Goal: Task Accomplishment & Management: Complete application form

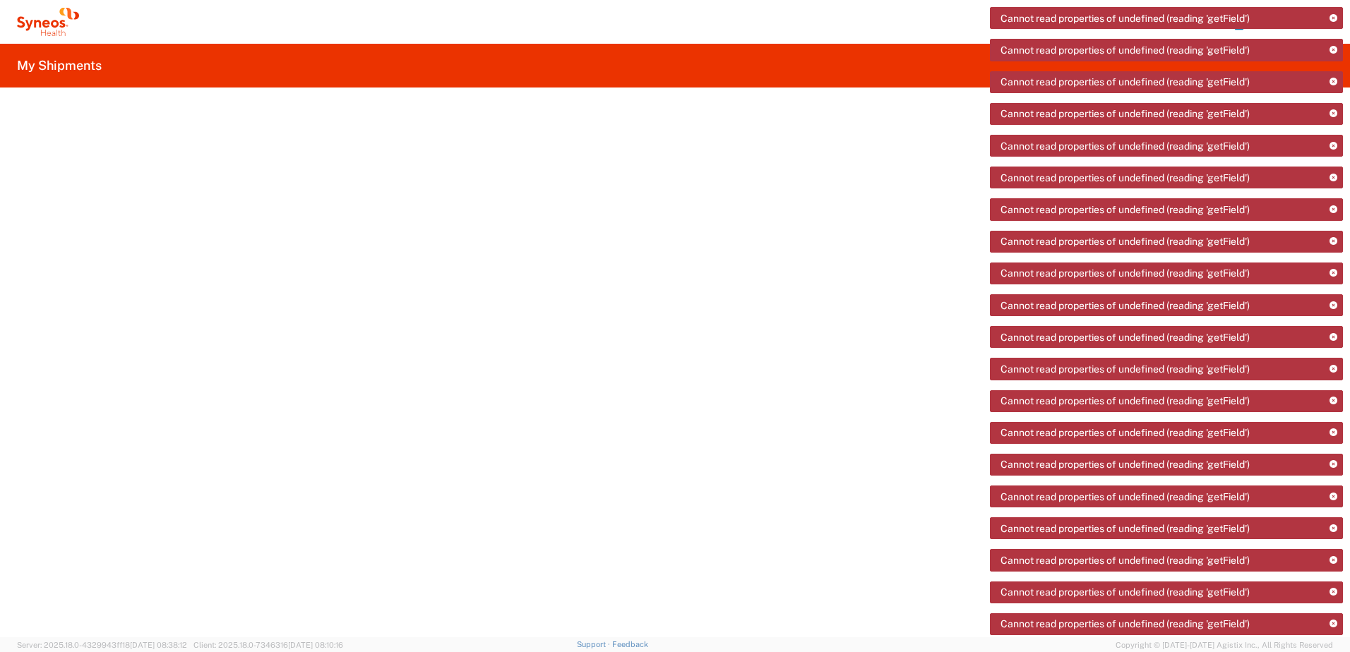
drag, startPoint x: 1318, startPoint y: 20, endPoint x: 1318, endPoint y: 28, distance: 7.8
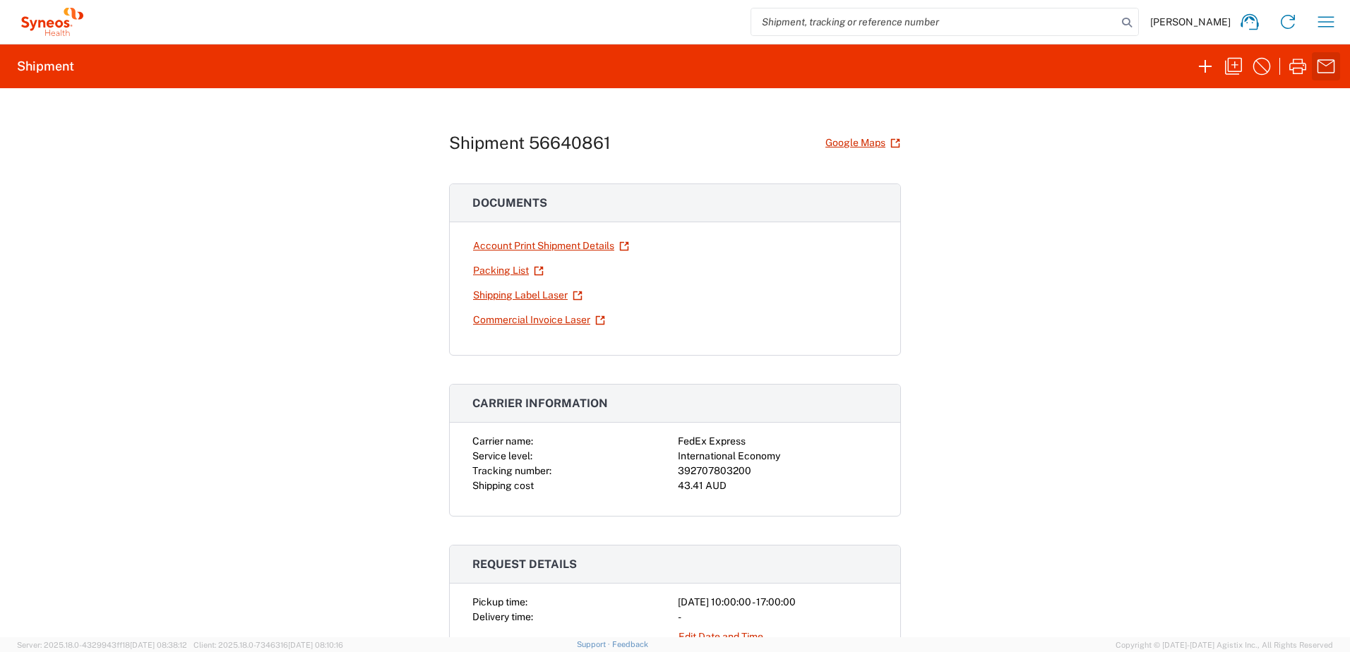
scroll to position [1614, 0]
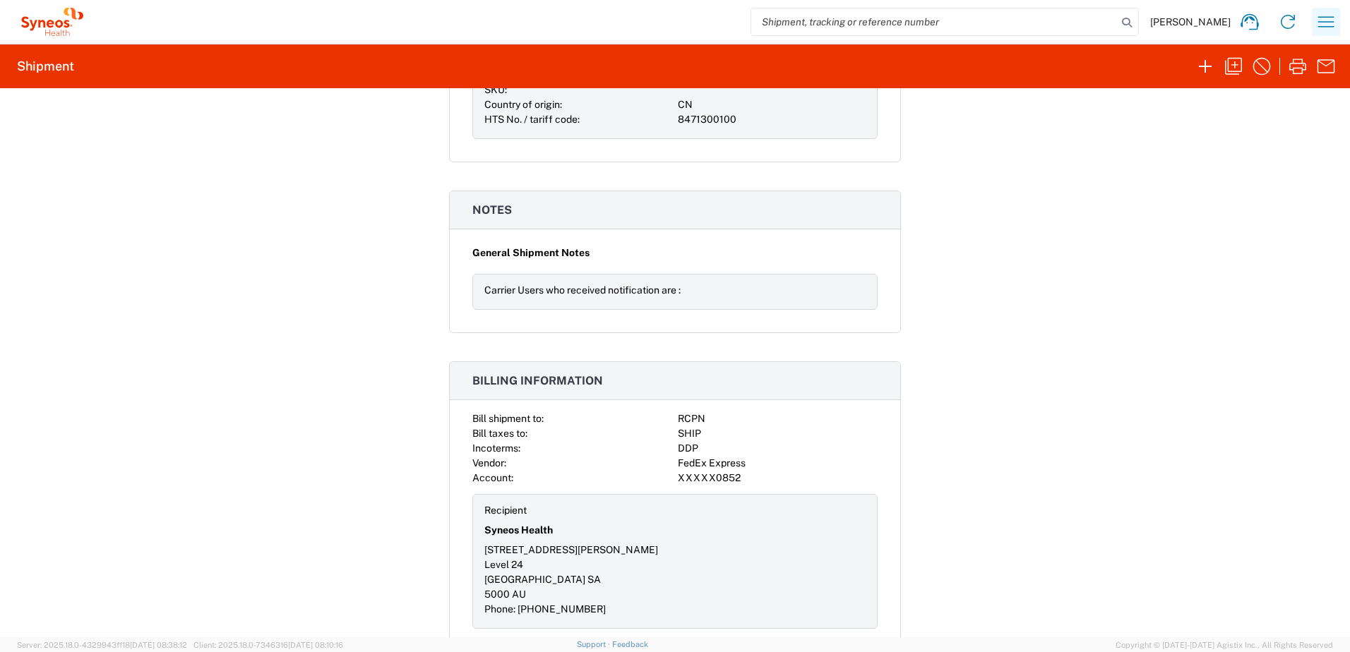
click at [1329, 26] on icon "button" at bounding box center [1325, 22] width 23 height 23
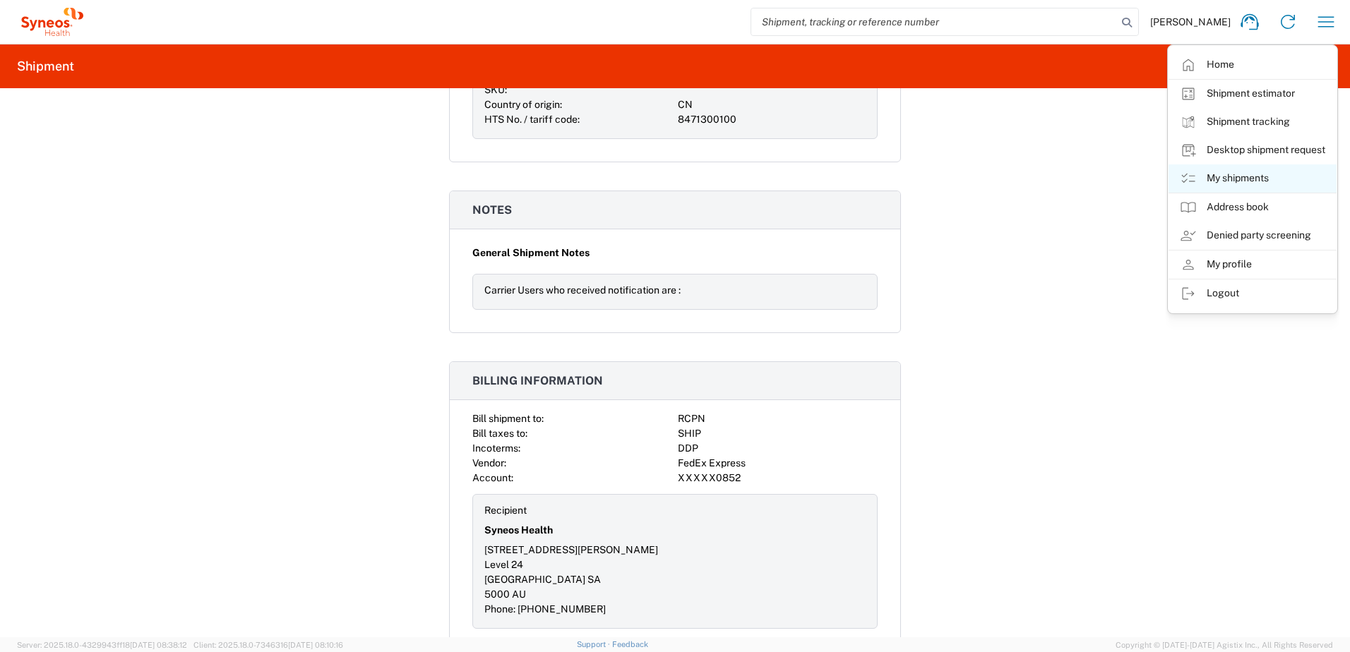
click at [1247, 181] on link "My shipments" at bounding box center [1252, 178] width 168 height 28
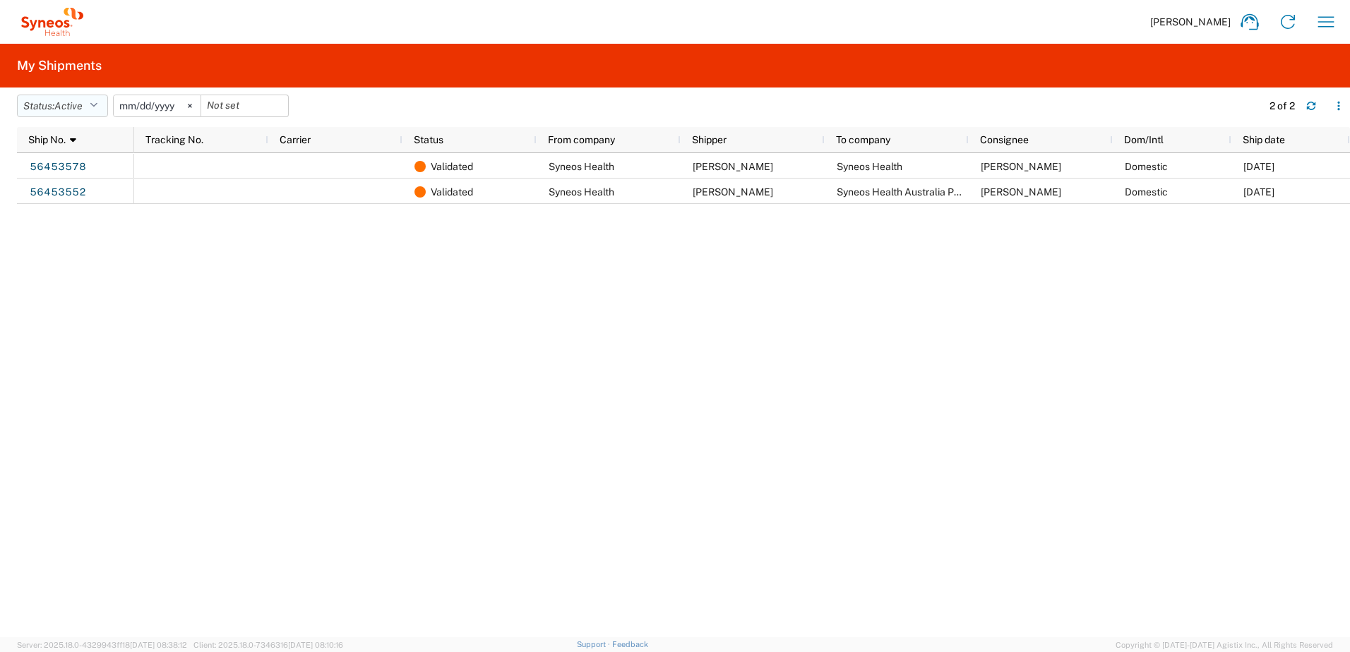
click at [76, 101] on span "Active" at bounding box center [68, 105] width 28 height 11
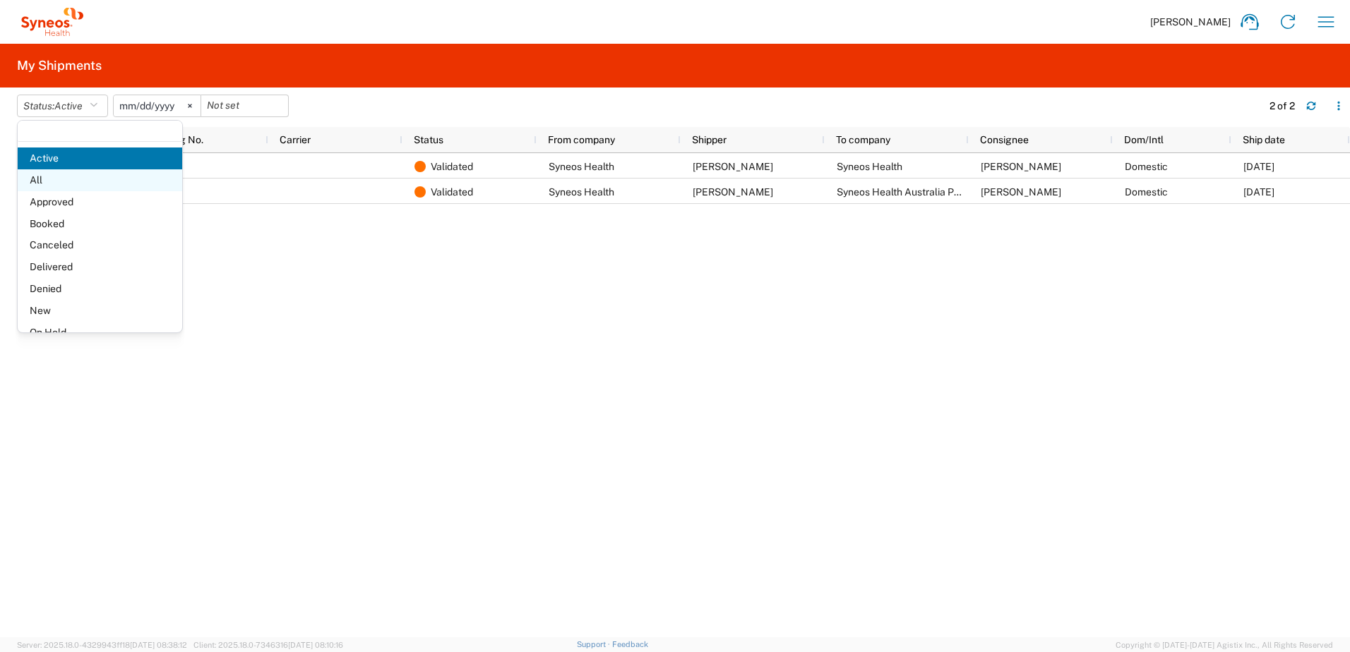
click at [72, 185] on span "All" at bounding box center [100, 180] width 164 height 22
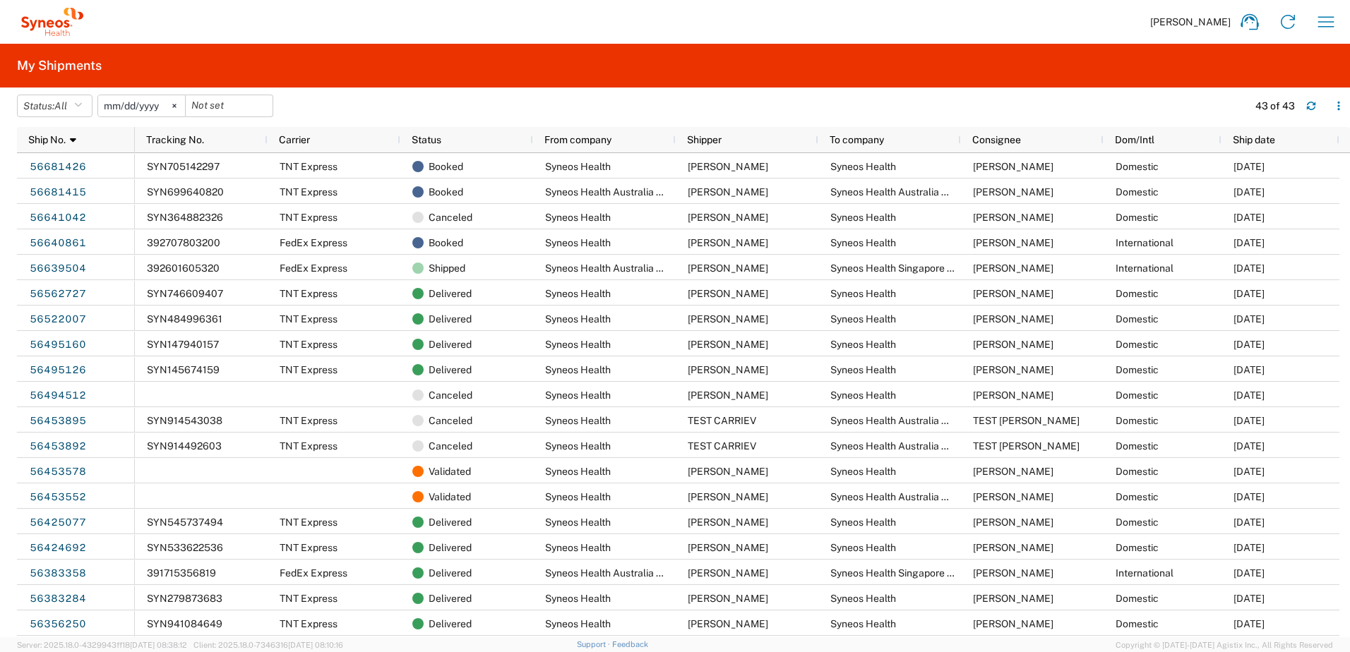
click at [346, 30] on div "[PERSON_NAME] Home Shipment estimator Shipment tracking Desktop shipment reques…" at bounding box center [716, 22] width 1257 height 34
click at [1317, 24] on icon "button" at bounding box center [1325, 22] width 23 height 23
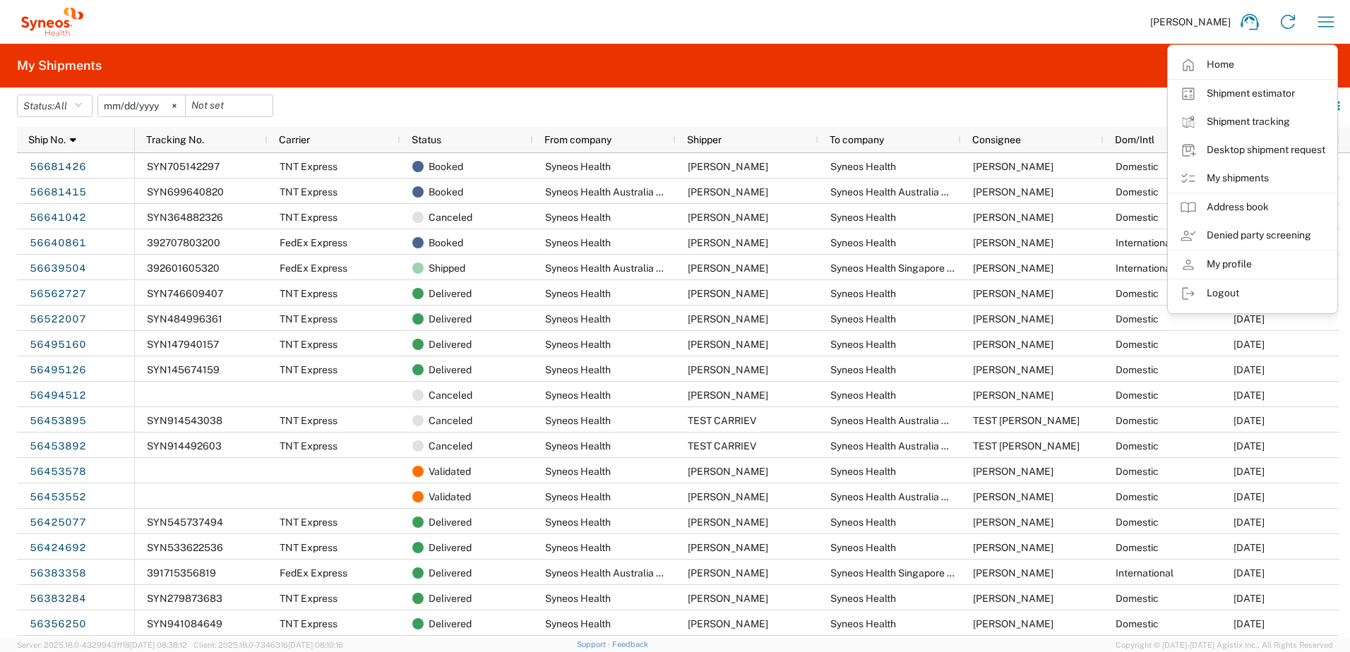
click at [402, 31] on div "[PERSON_NAME] Home Shipment estimator Shipment tracking Desktop shipment reques…" at bounding box center [716, 22] width 1257 height 34
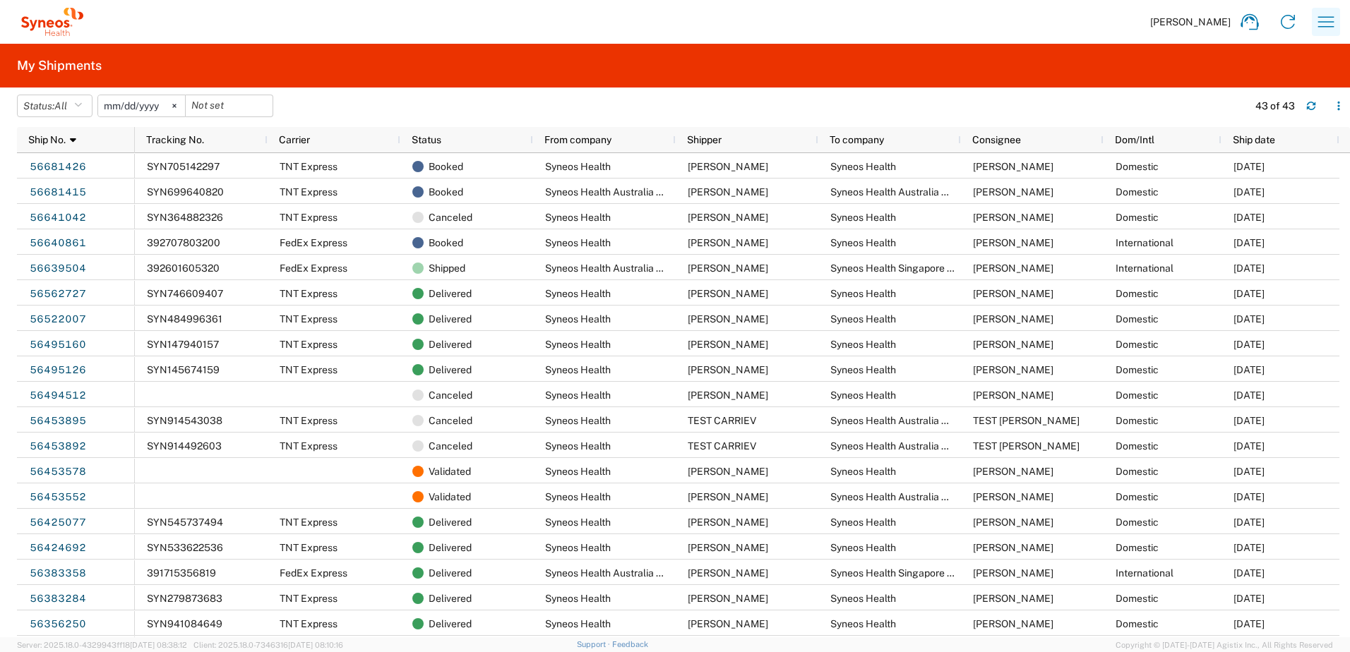
click at [1329, 22] on icon "button" at bounding box center [1326, 21] width 16 height 11
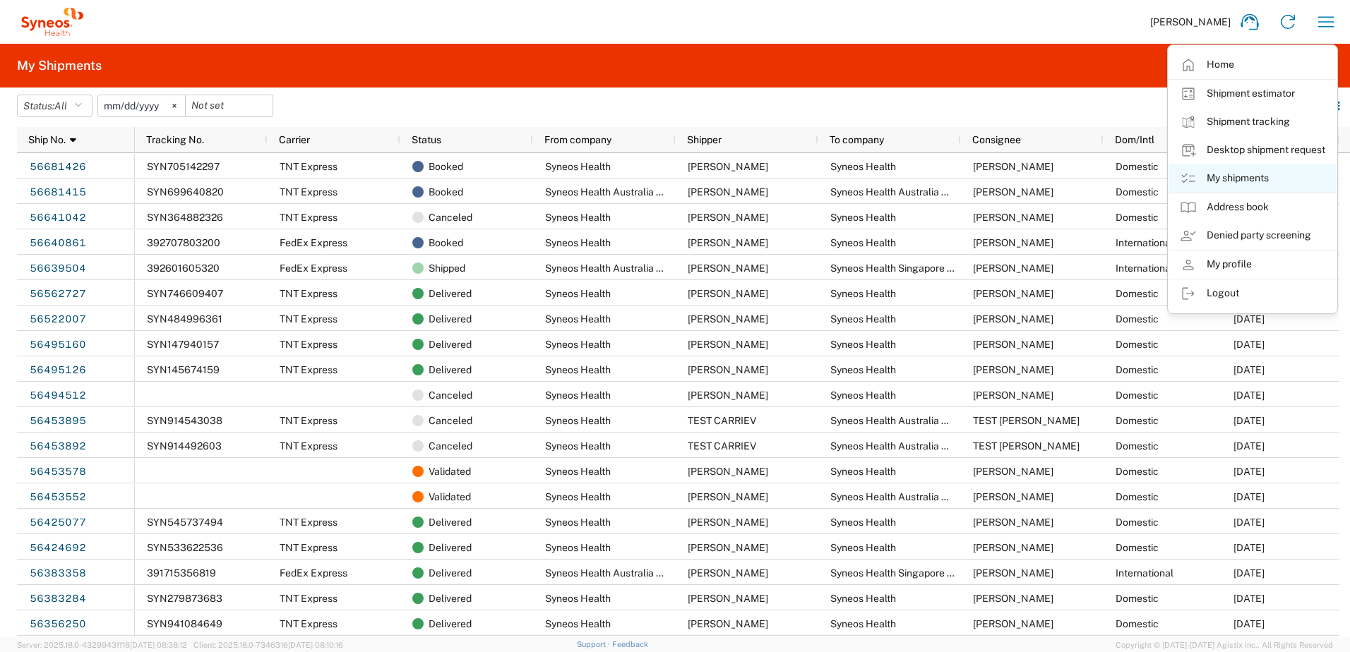
click at [1226, 176] on link "My shipments" at bounding box center [1252, 178] width 168 height 28
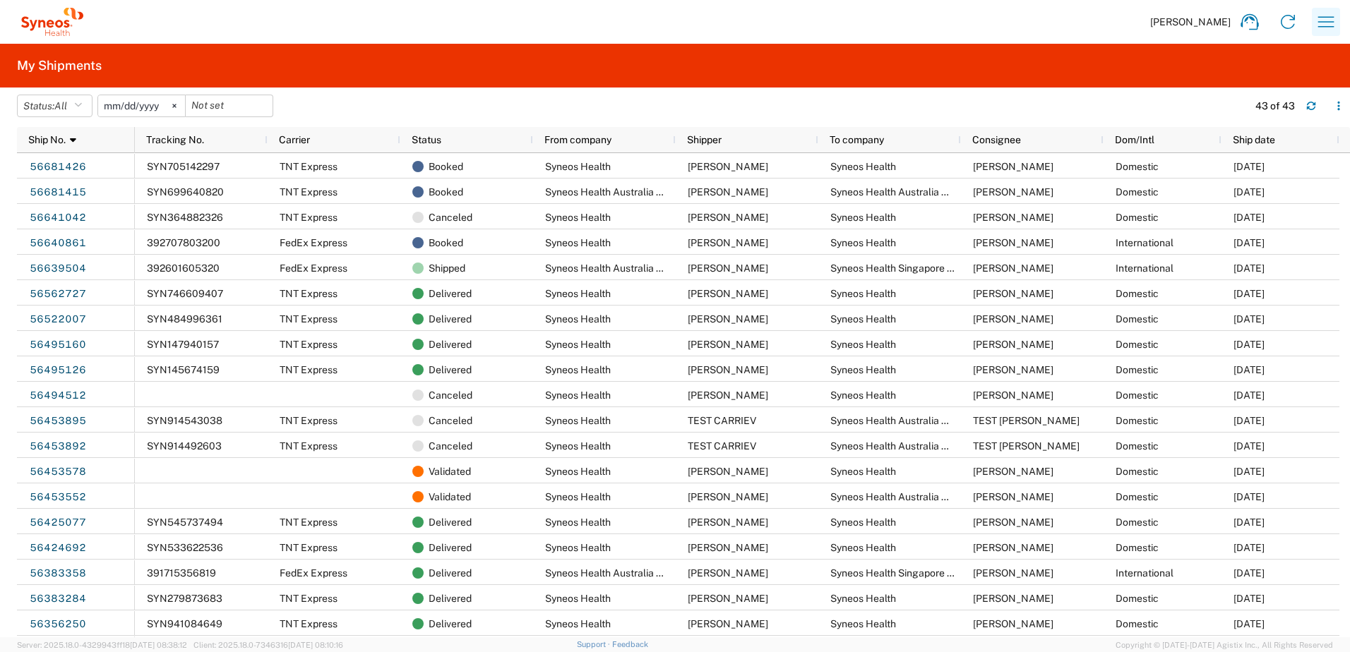
click at [1321, 20] on icon "button" at bounding box center [1325, 22] width 23 height 23
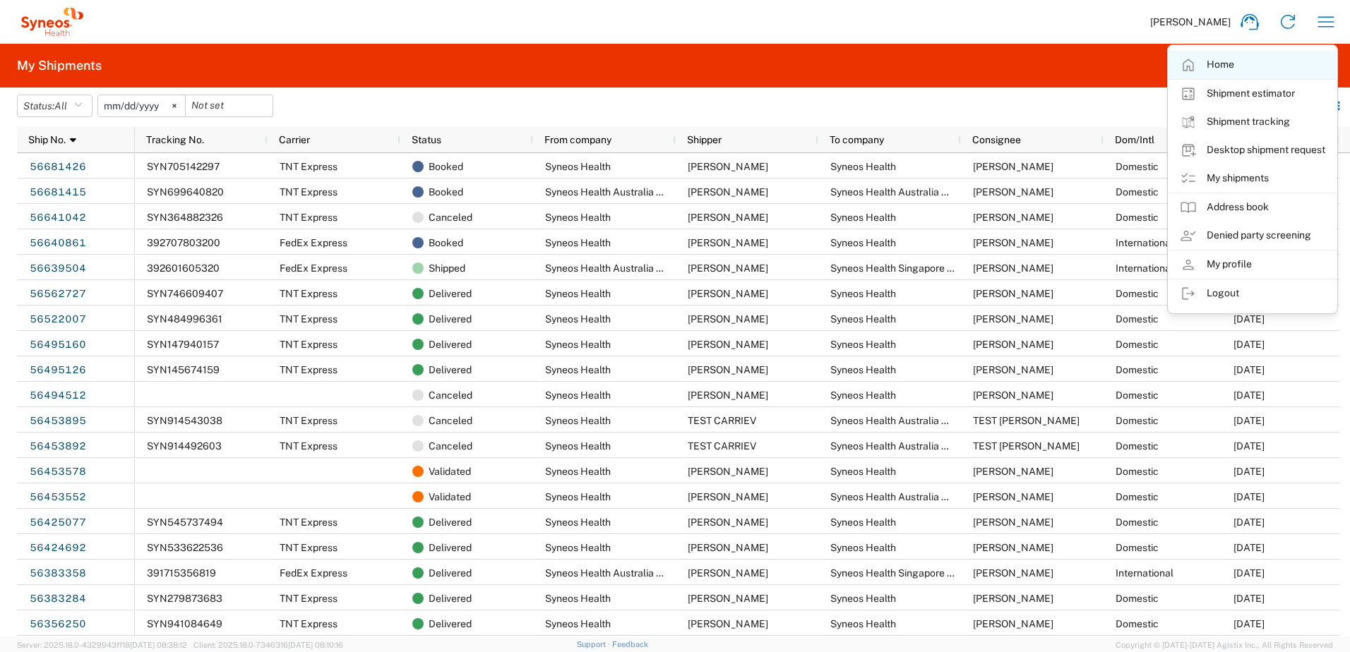
click at [1219, 59] on link "Home" at bounding box center [1252, 65] width 168 height 28
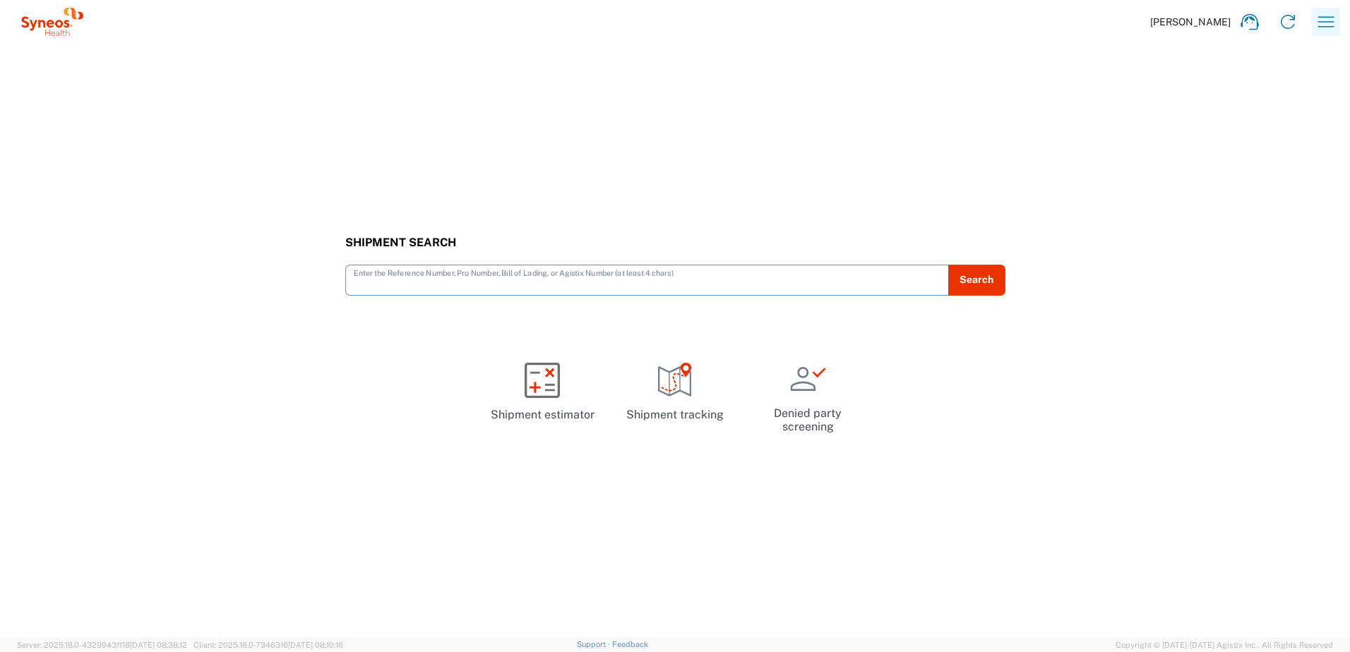
click at [1332, 25] on icon "button" at bounding box center [1325, 22] width 23 height 23
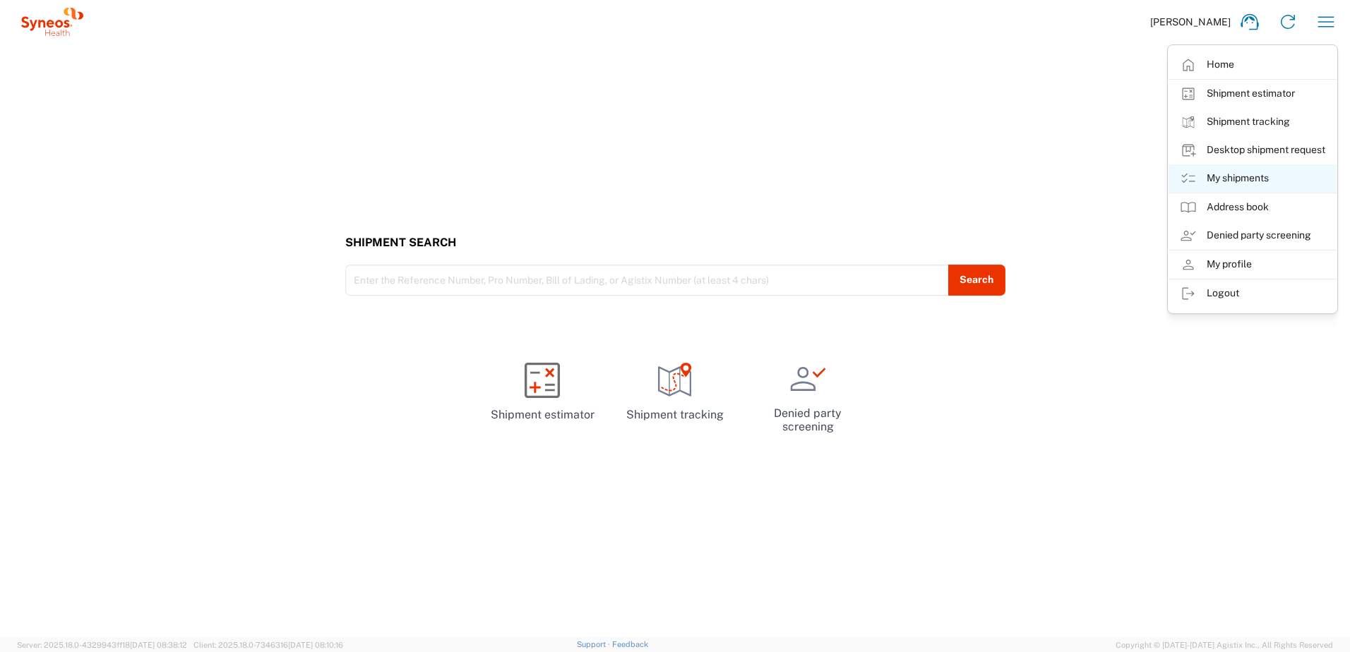
click at [1245, 176] on link "My shipments" at bounding box center [1252, 178] width 168 height 28
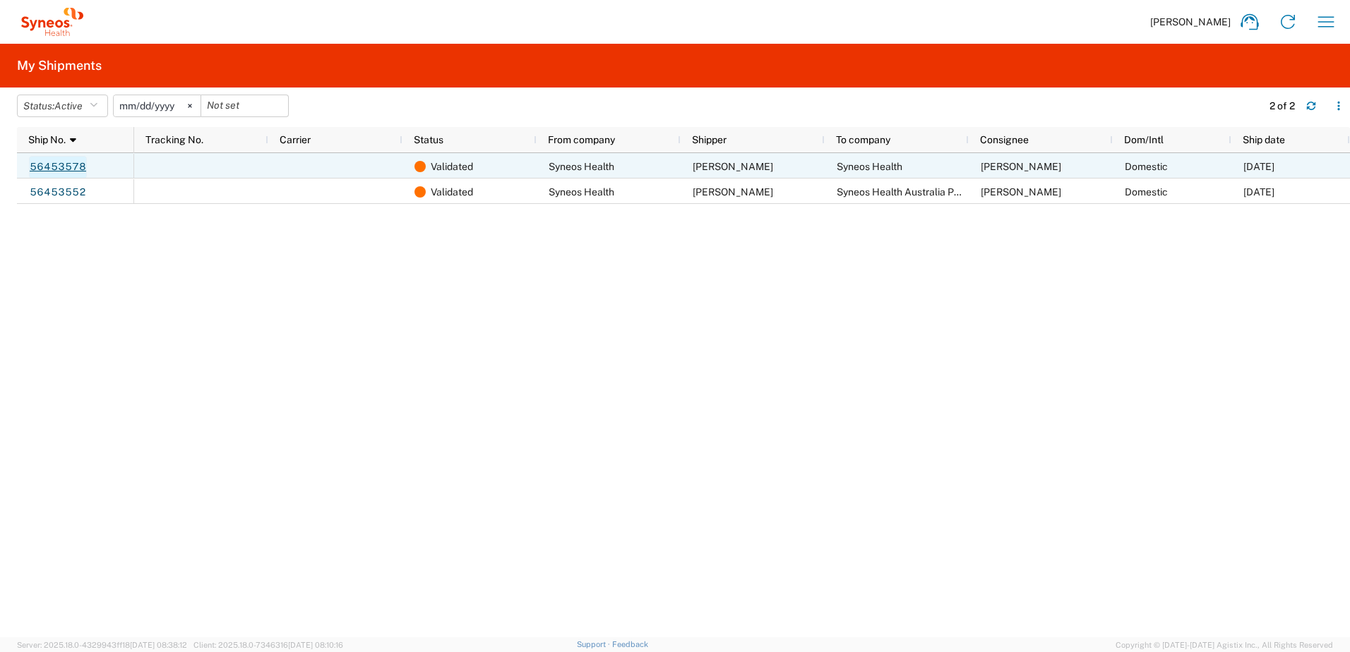
click at [65, 172] on link "56453578" at bounding box center [58, 167] width 58 height 23
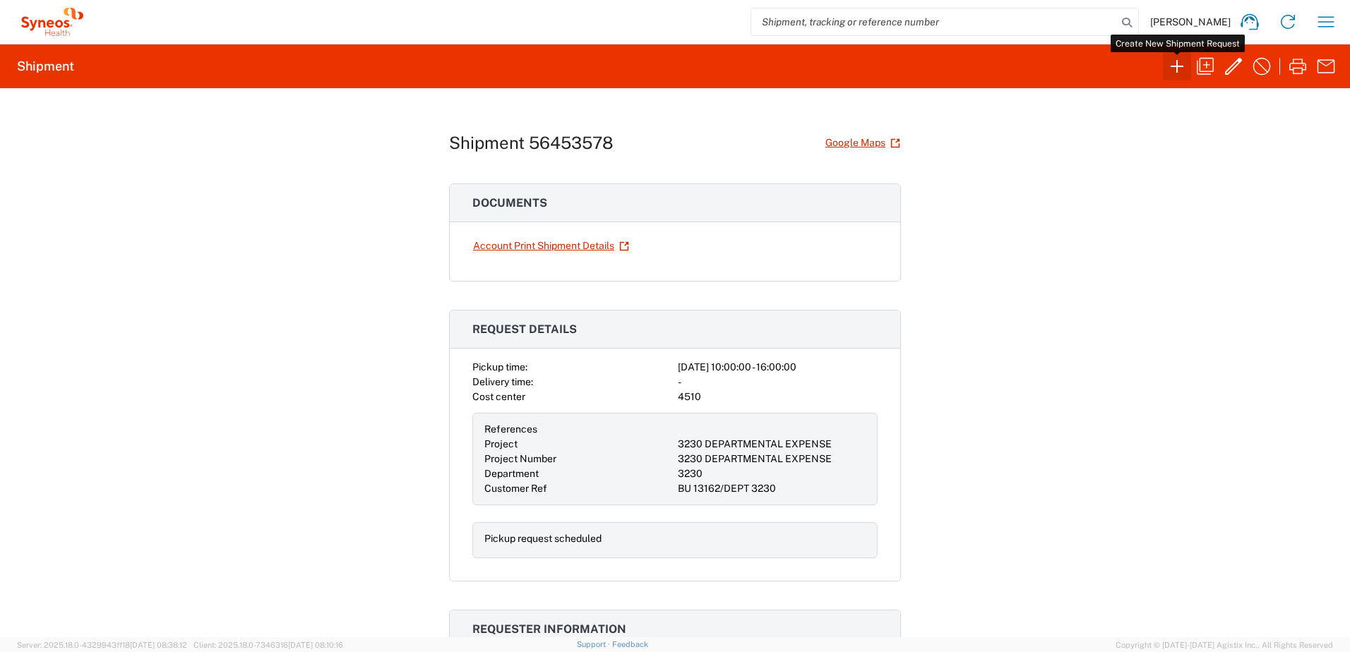
click at [1175, 71] on icon "button" at bounding box center [1177, 66] width 23 height 23
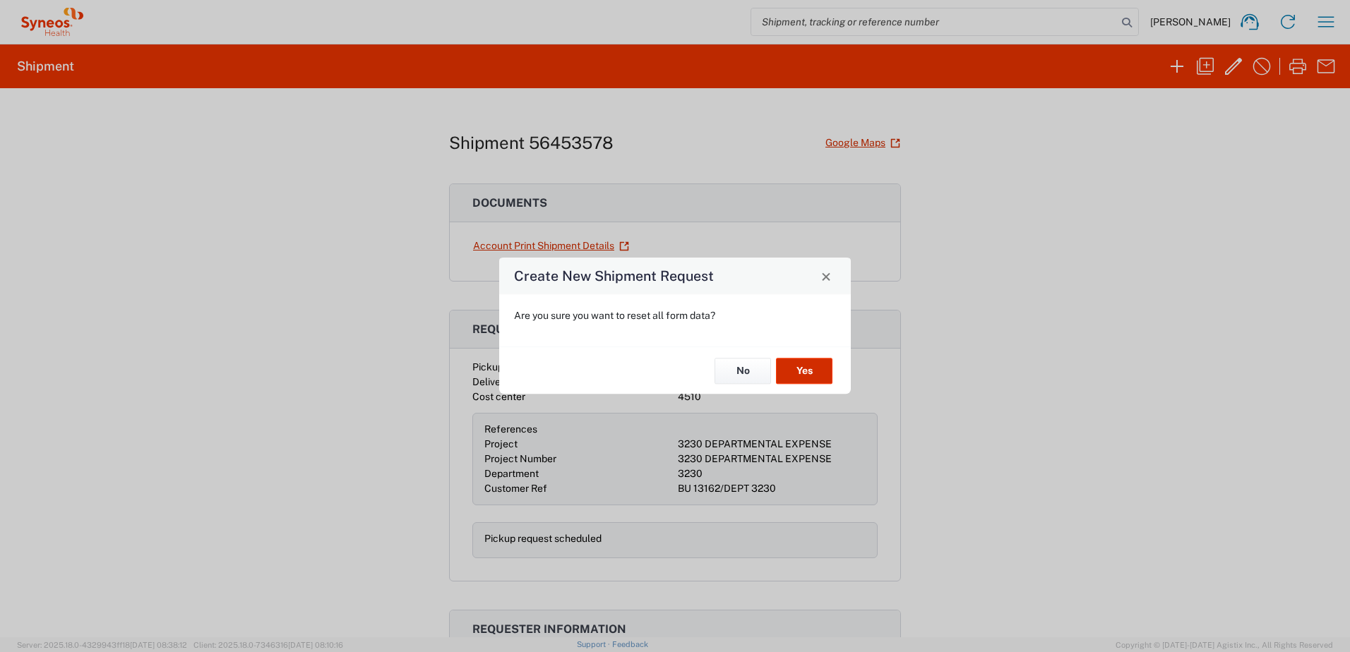
click at [821, 369] on button "Yes" at bounding box center [804, 371] width 56 height 26
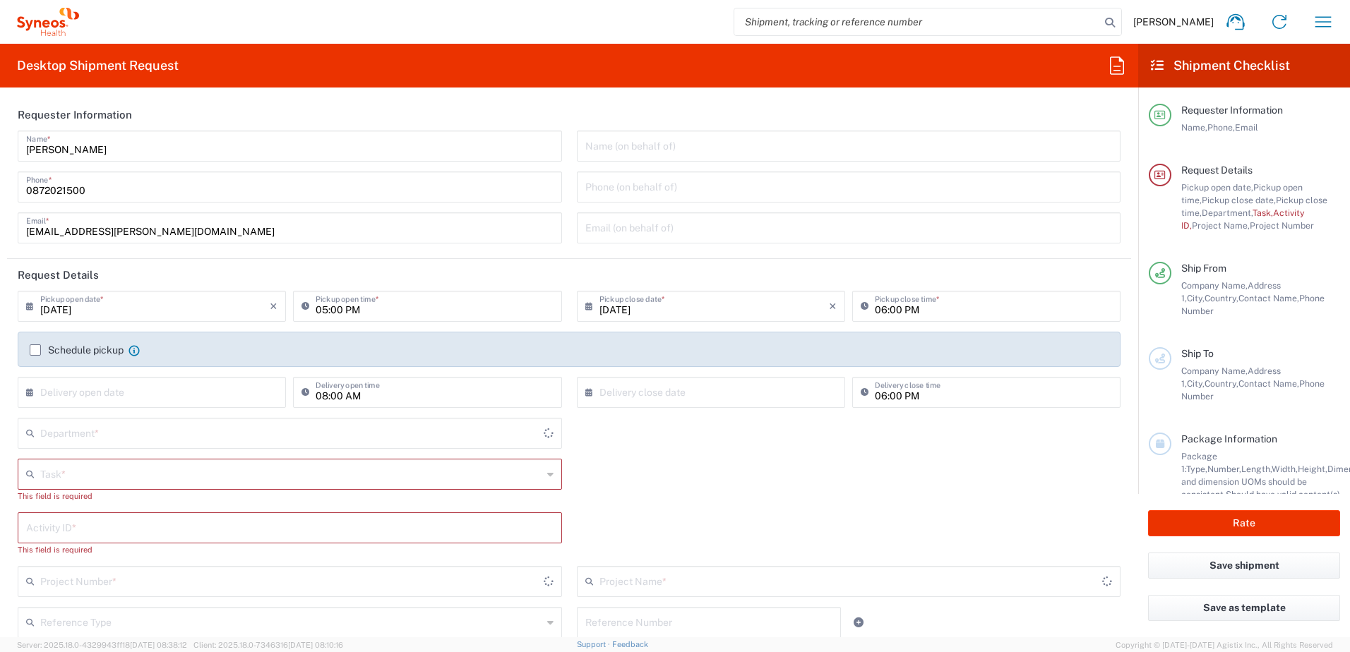
type input "[GEOGRAPHIC_DATA]"
click at [211, 313] on input "[DATE]" at bounding box center [154, 305] width 229 height 25
type input "4510"
click at [677, 472] on div "Task * Break/Fix Inventory Transfer New Hire Other Refresh This field is requir…" at bounding box center [569, 486] width 1117 height 54
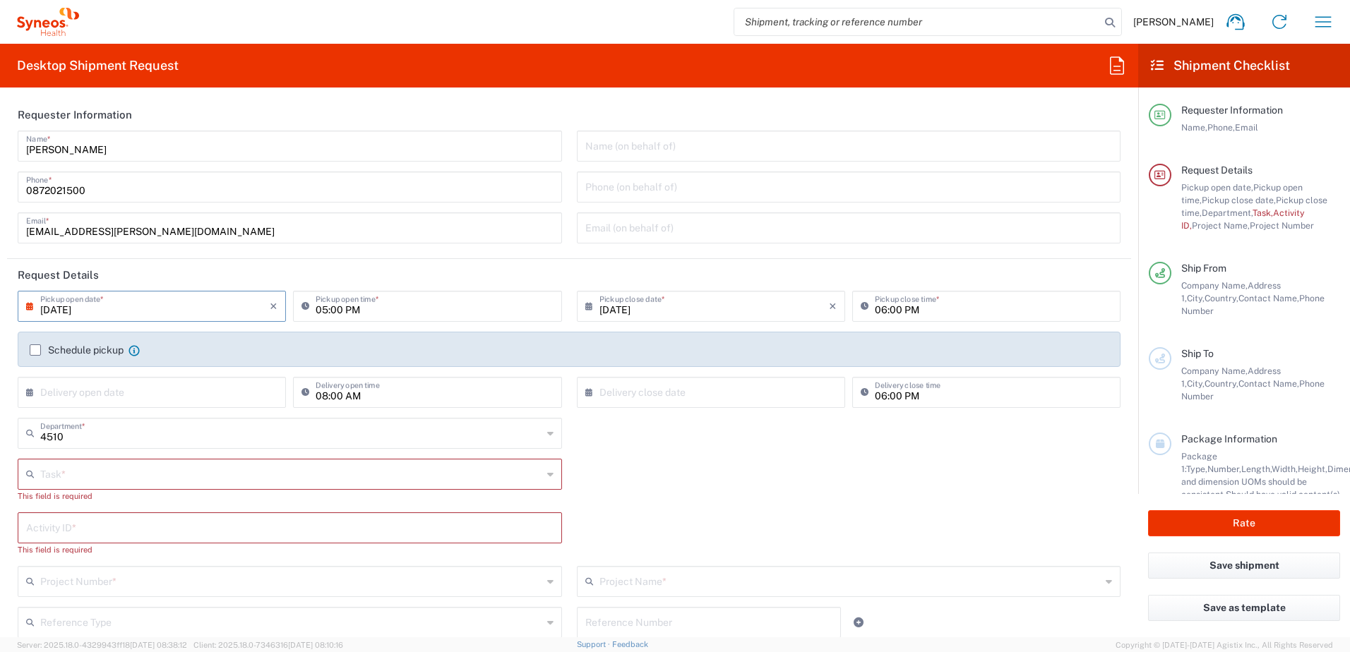
click at [155, 306] on input "[DATE]" at bounding box center [154, 305] width 229 height 25
click at [177, 378] on span "4" at bounding box center [174, 374] width 21 height 20
type input "[DATE]"
click at [40, 348] on label "Schedule pickup" at bounding box center [77, 349] width 94 height 11
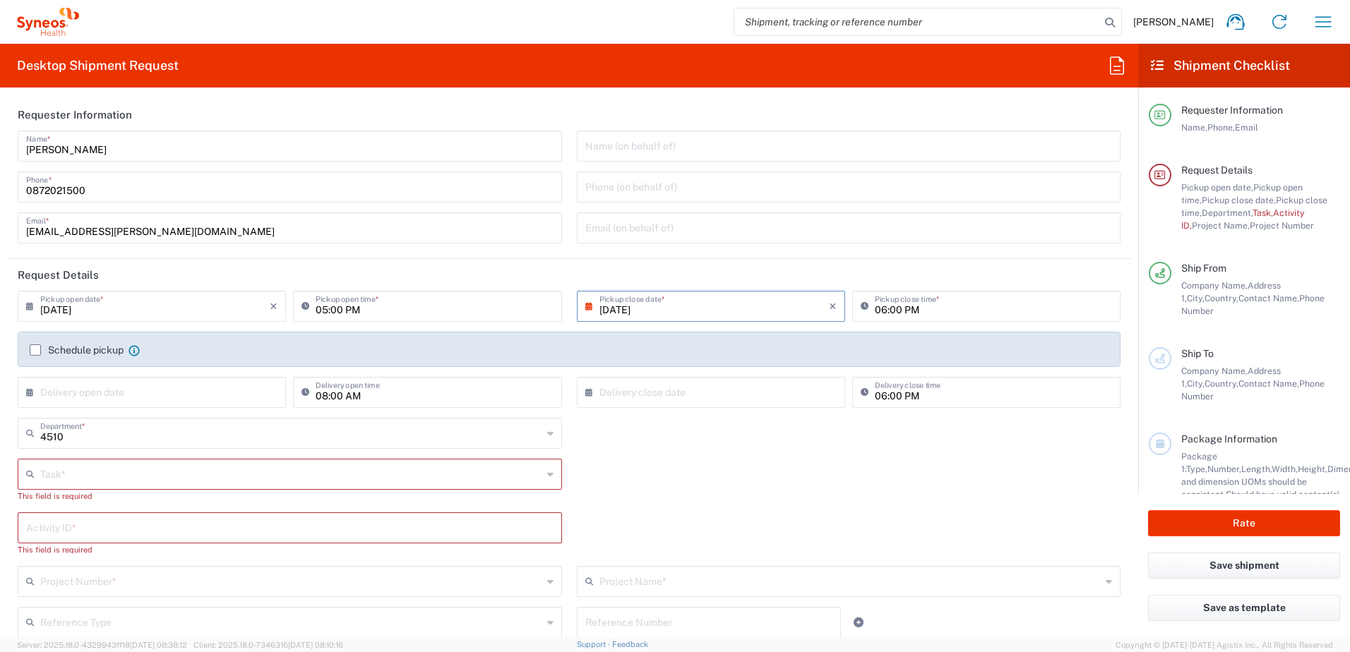
click at [35, 350] on input "Schedule pickup" at bounding box center [35, 350] width 0 height 0
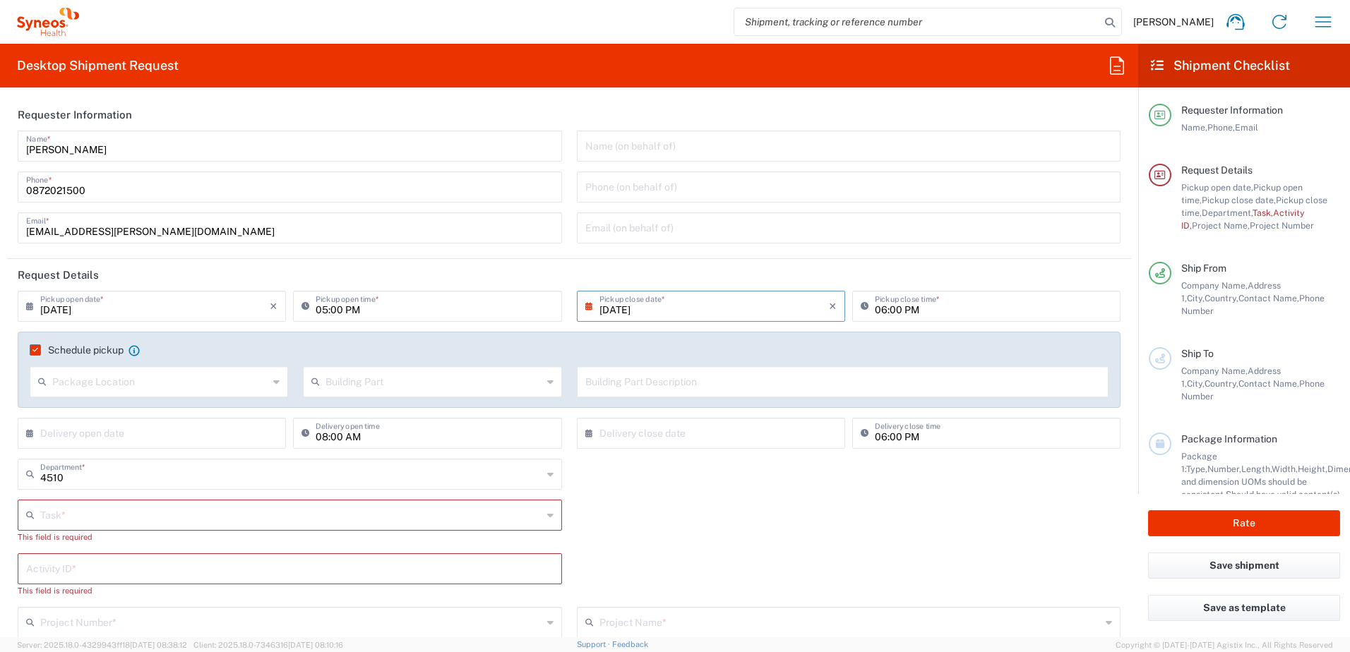
click at [327, 309] on input "05:00 PM" at bounding box center [434, 305] width 237 height 25
click at [343, 312] on input "9:00 PM" at bounding box center [434, 305] width 237 height 25
type input "09:00 AM"
click at [877, 307] on input "06:00 PM" at bounding box center [993, 305] width 237 height 25
type input "03:00 PM"
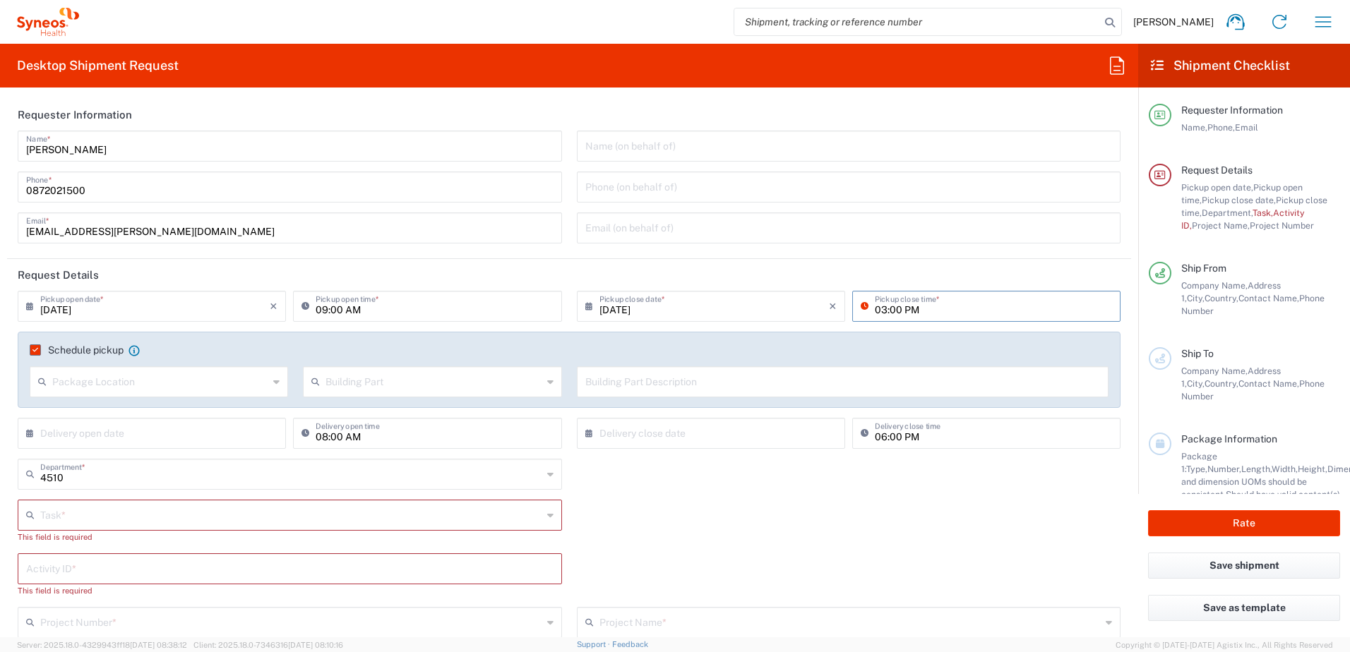
click at [904, 541] on div "Task * Break/Fix Inventory Transfer New Hire Other Refresh This field is requir…" at bounding box center [569, 527] width 1117 height 54
click at [320, 436] on input "08:00 AM" at bounding box center [434, 432] width 237 height 25
type input "09:00 AM"
click at [831, 529] on div "Task * Break/Fix Inventory Transfer New Hire Other Refresh This field is requir…" at bounding box center [569, 527] width 1117 height 54
click at [875, 437] on input "06:00 PM" at bounding box center [993, 432] width 237 height 25
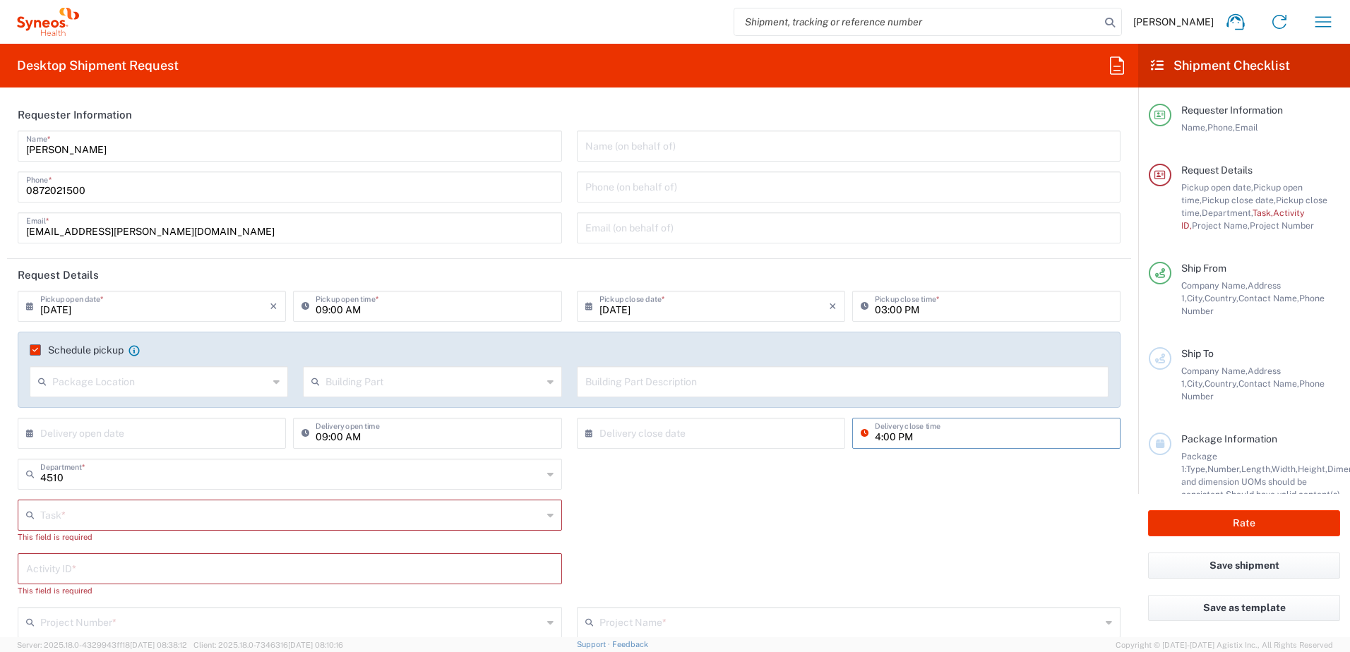
type input "04:00 PM"
click at [733, 539] on div "Task * Break/Fix Inventory Transfer New Hire Other Refresh This field is requir…" at bounding box center [569, 527] width 1117 height 54
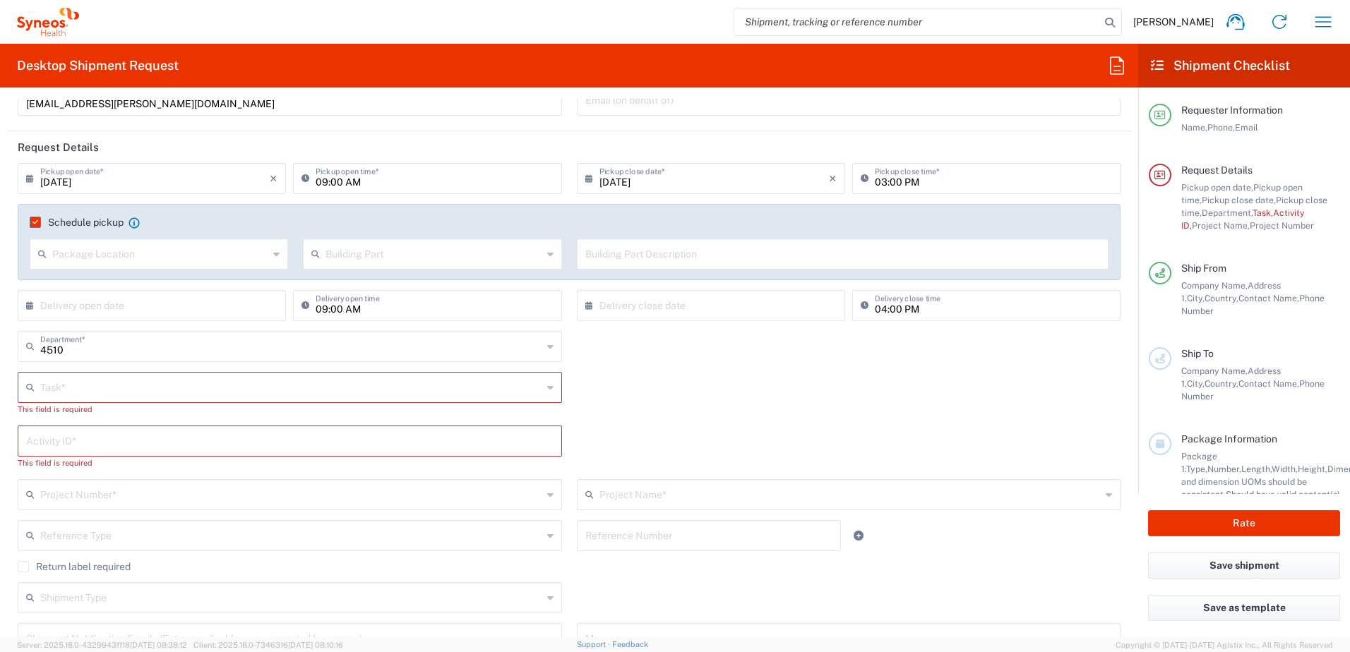
scroll to position [141, 0]
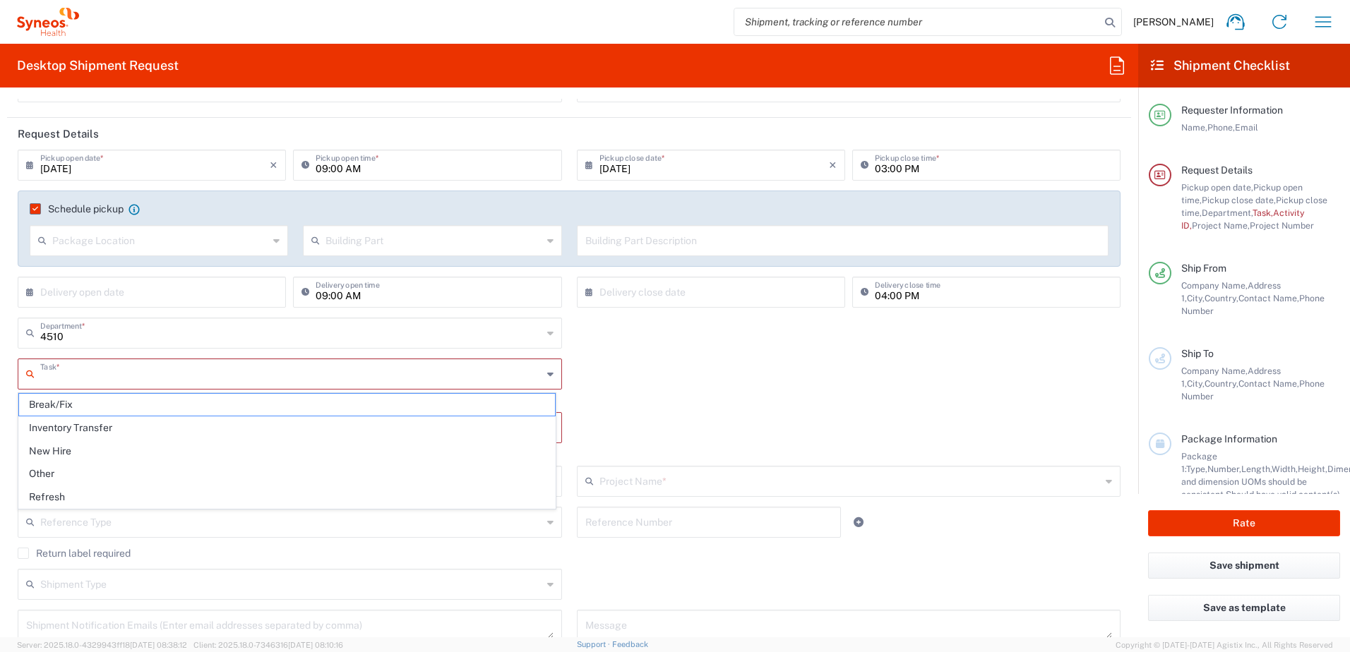
click at [227, 364] on input "text" at bounding box center [291, 373] width 502 height 25
drag, startPoint x: 201, startPoint y: 426, endPoint x: 192, endPoint y: 412, distance: 16.8
click at [201, 424] on span "Inventory Transfer" at bounding box center [287, 428] width 536 height 22
type input "Inventory Transfer"
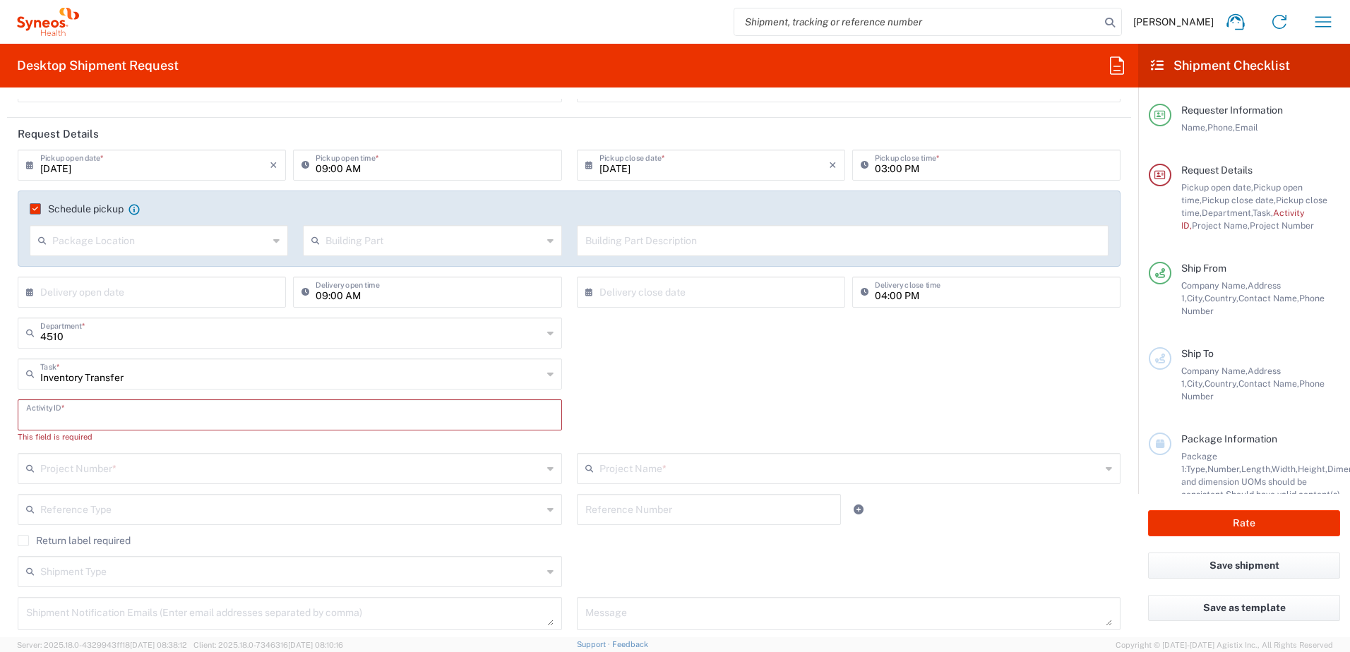
click at [164, 422] on input "text" at bounding box center [289, 414] width 527 height 25
type input "NA"
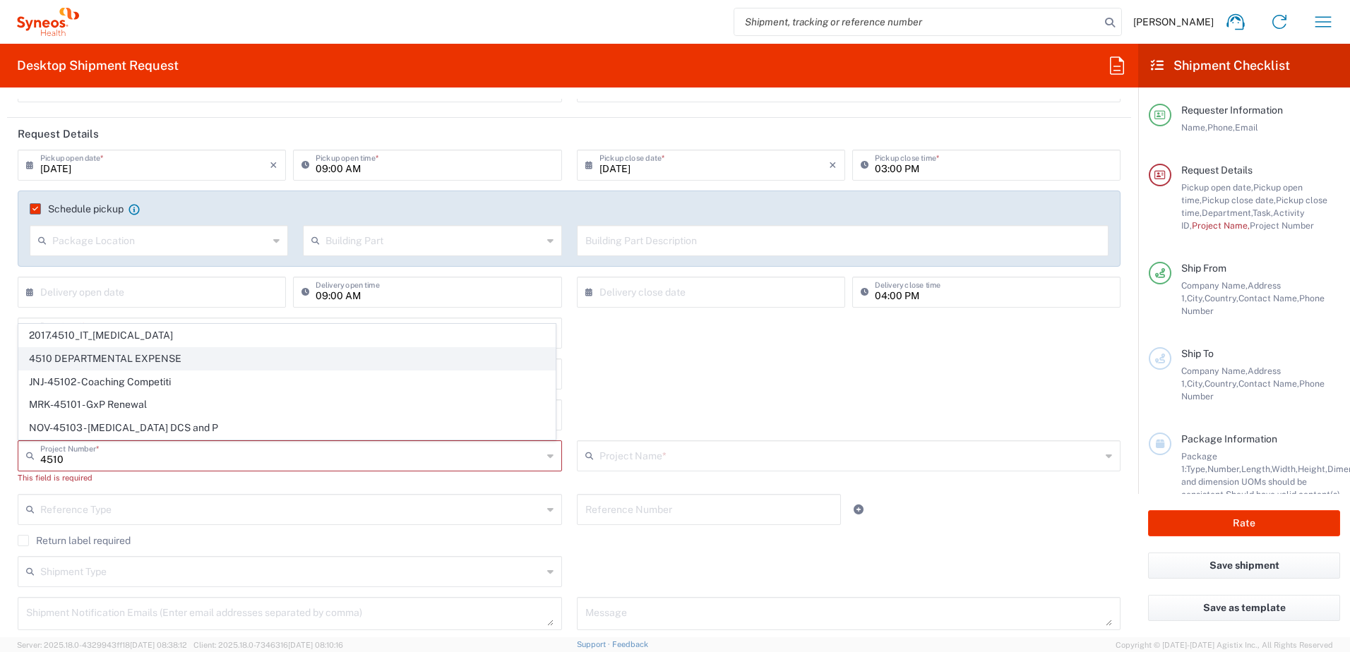
click at [77, 353] on span "4510 DEPARTMENTAL EXPENSE" at bounding box center [287, 359] width 536 height 22
type input "4510 DEPARTMENTAL EXPENSE"
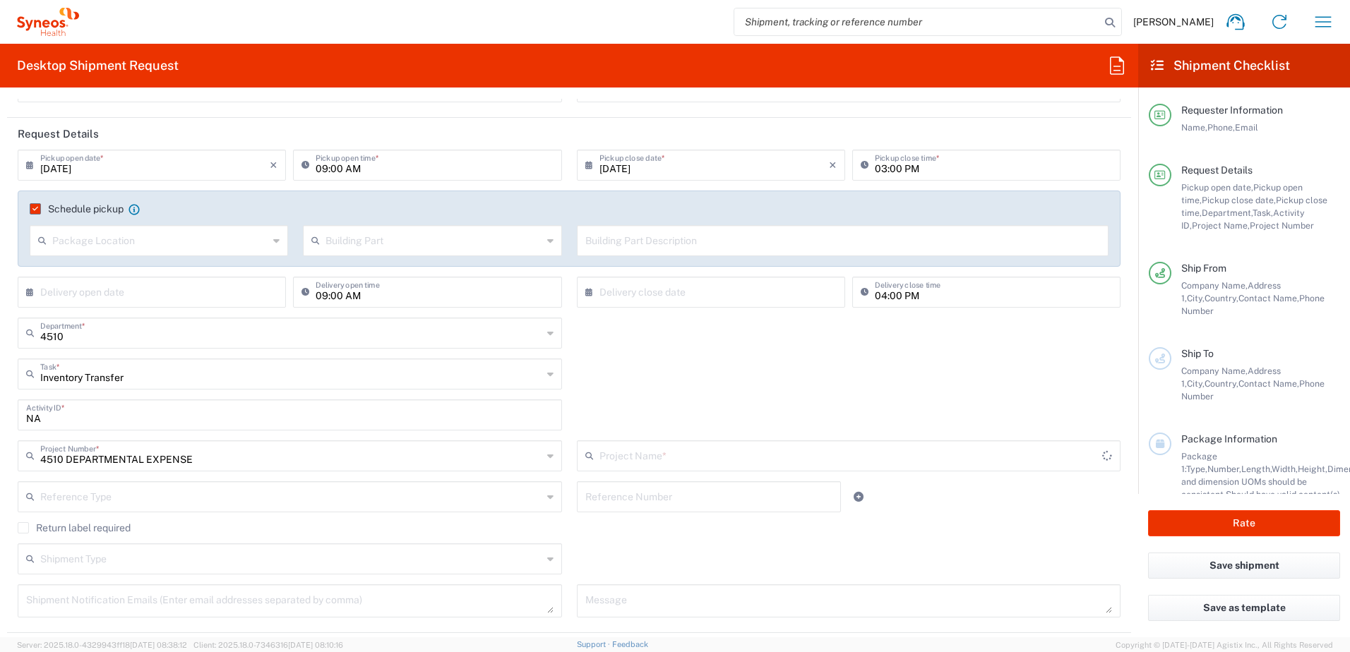
type input "4510 DEPARTMENTAL EXPENSE"
click at [631, 503] on input "text" at bounding box center [709, 496] width 248 height 25
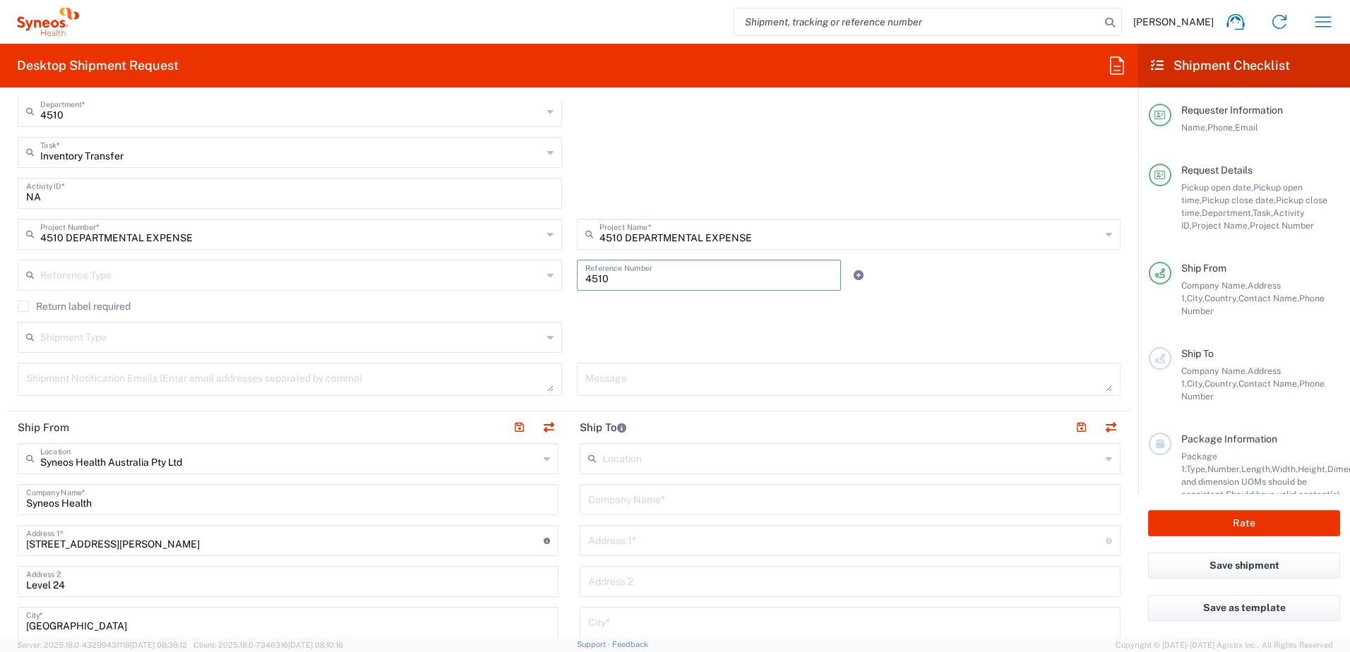
scroll to position [353, 0]
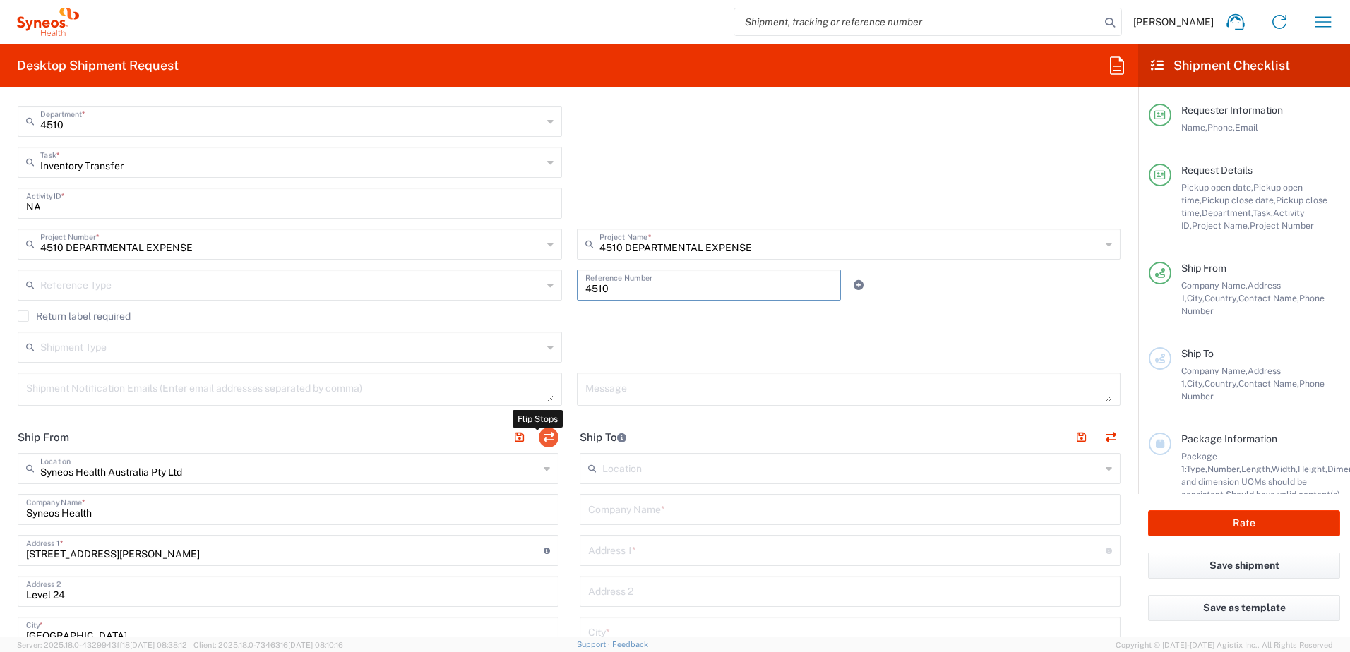
type input "4510"
click at [543, 439] on button "button" at bounding box center [549, 438] width 20 height 20
type input "EORI"
type input "Syneos Health Australia Pty Ltd"
type input "Syneos Health"
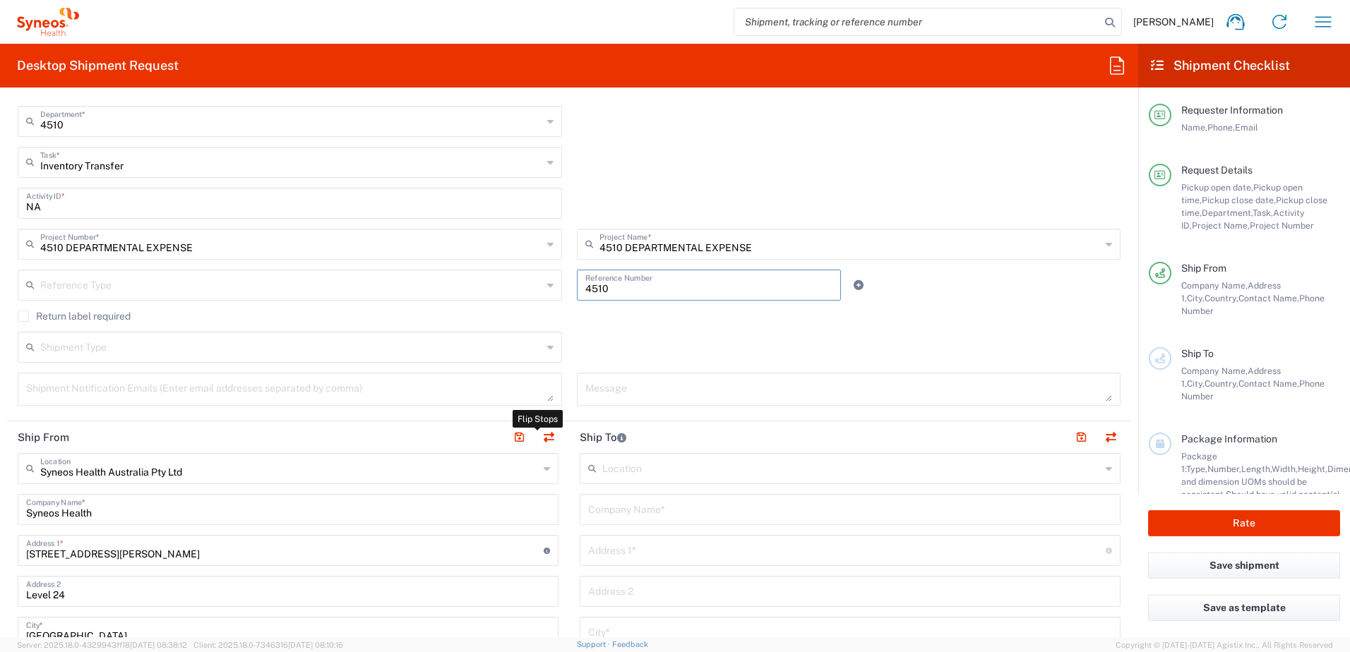
type input "[STREET_ADDRESS][PERSON_NAME]"
type input "Level 24"
type input "[GEOGRAPHIC_DATA]"
type input "5000"
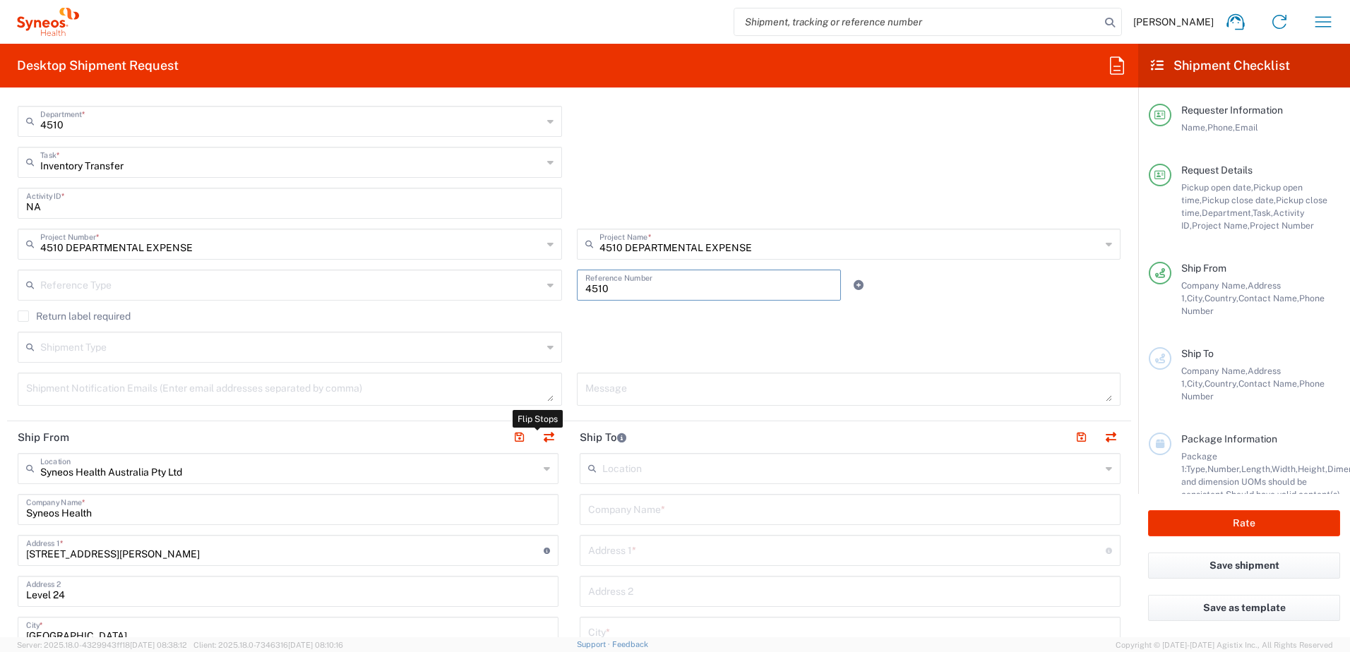
type input "[PERSON_NAME]"
type input "0872021500"
type input "[EMAIL_ADDRESS][PERSON_NAME][DOMAIN_NAME]"
type input "VAT"
type input "80087990010/001"
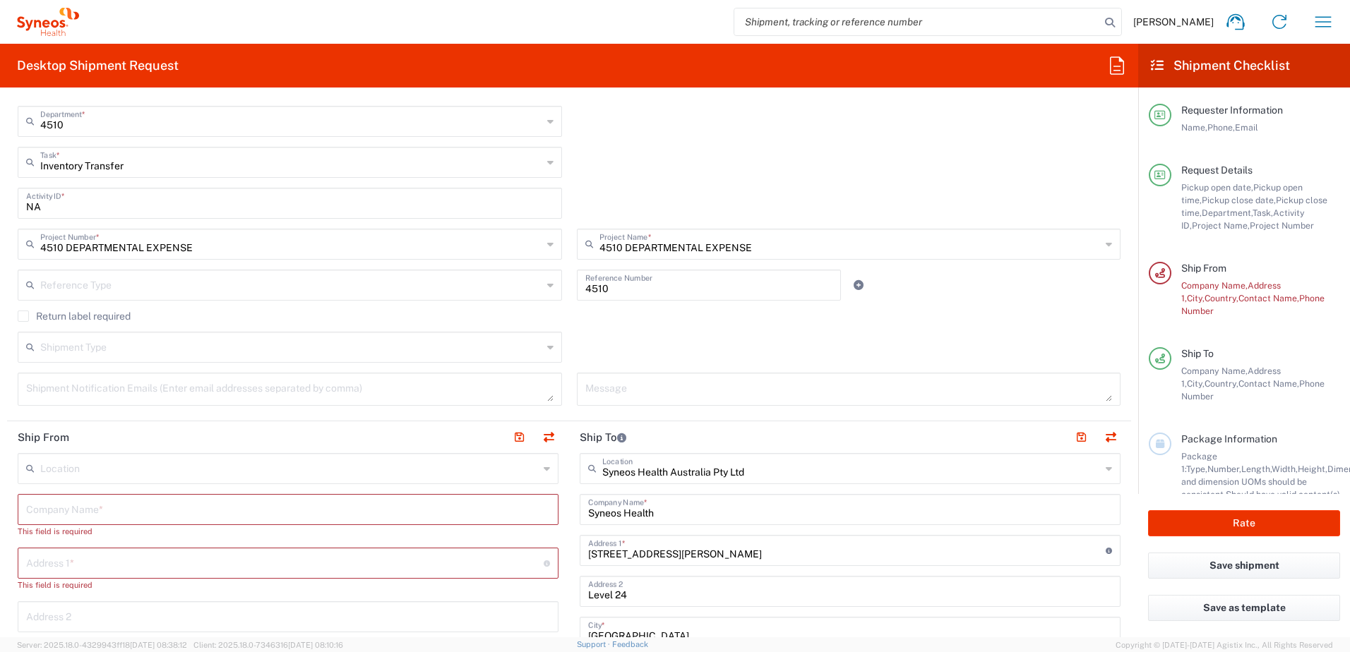
type input "[GEOGRAPHIC_DATA]"
click at [191, 514] on input "text" at bounding box center [288, 508] width 524 height 25
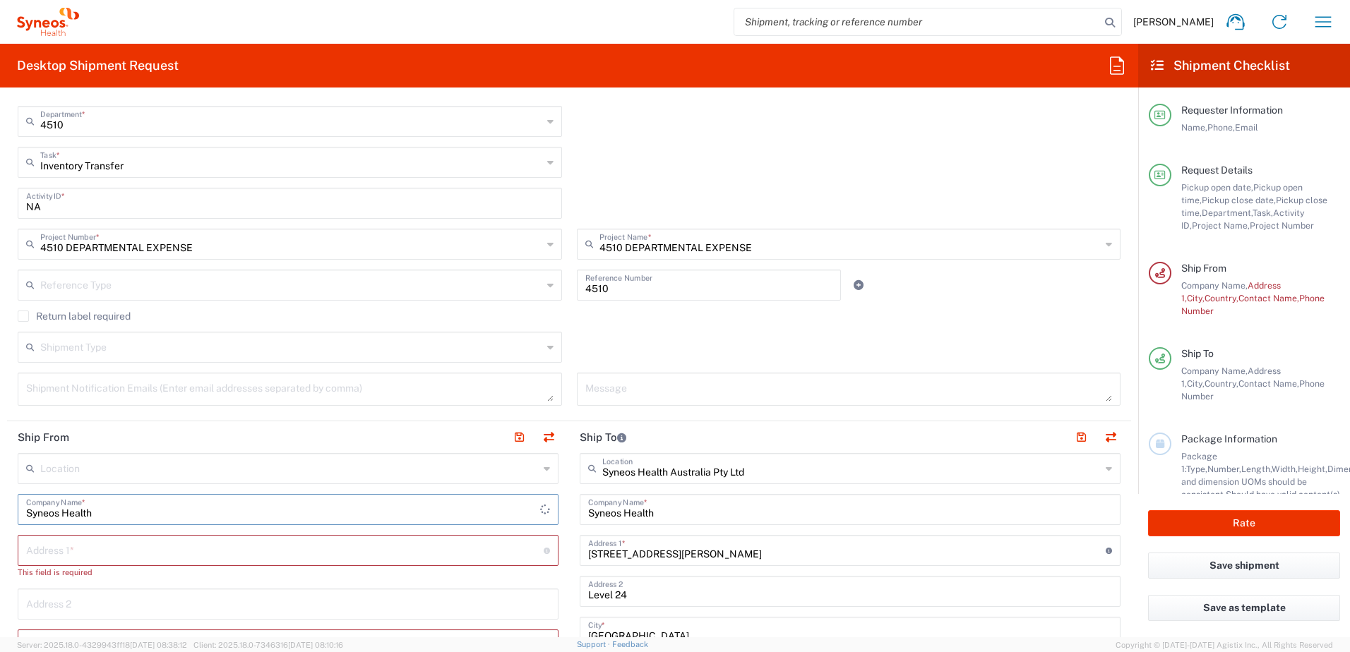
type input "Syneos Health"
click at [145, 558] on input "text" at bounding box center [284, 549] width 517 height 25
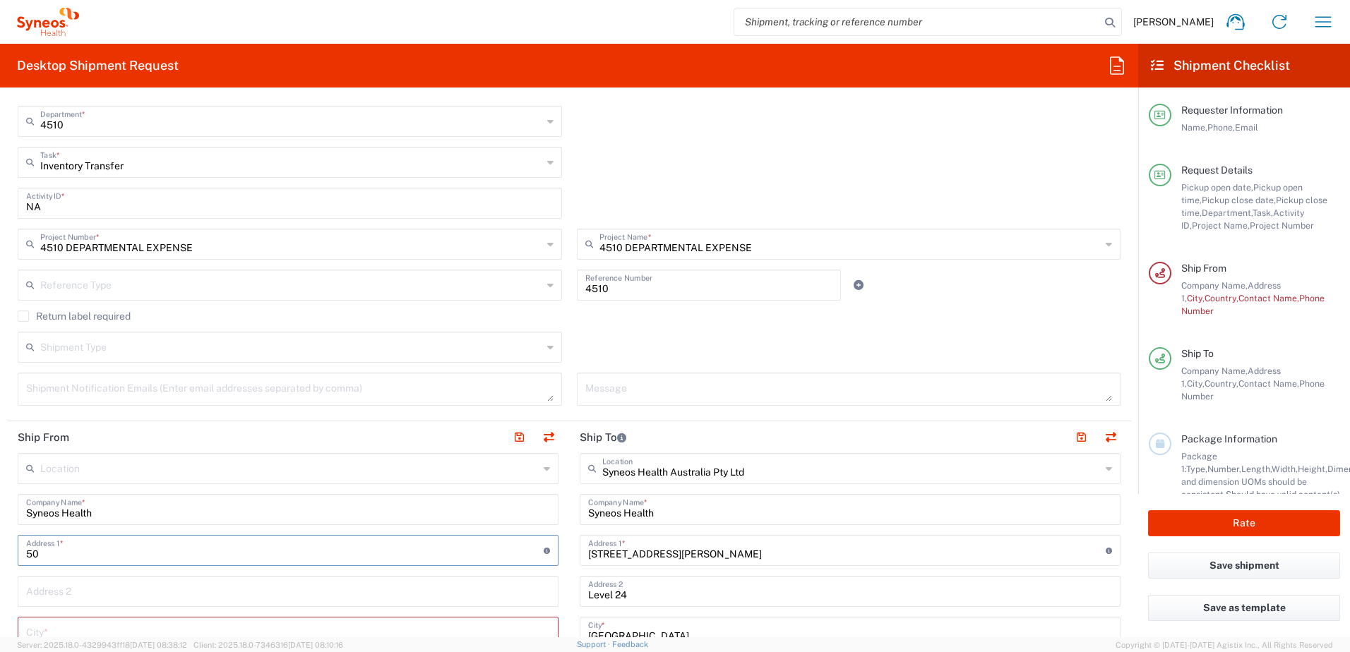
type input "50 Riders Circuit"
type input "[PERSON_NAME][EMAIL_ADDRESS][PERSON_NAME][DOMAIN_NAME]"
type input "[GEOGRAPHIC_DATA]"
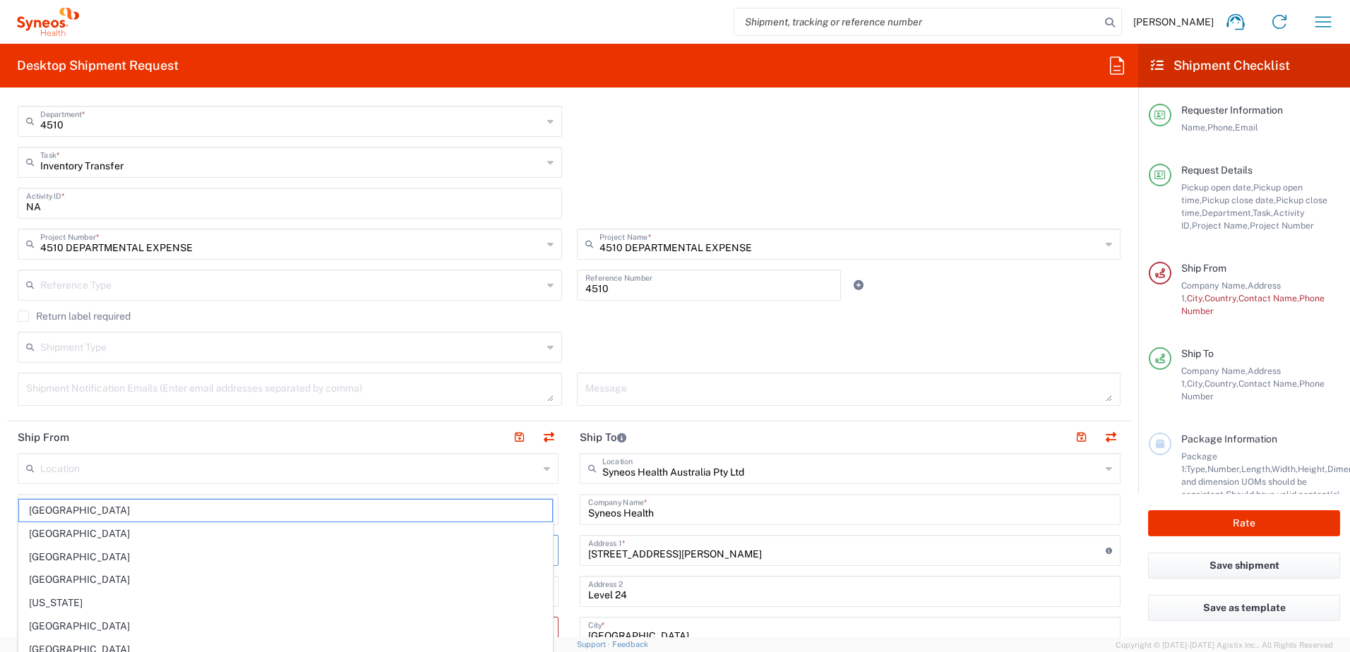
type input "[STREET_ADDRESS]"
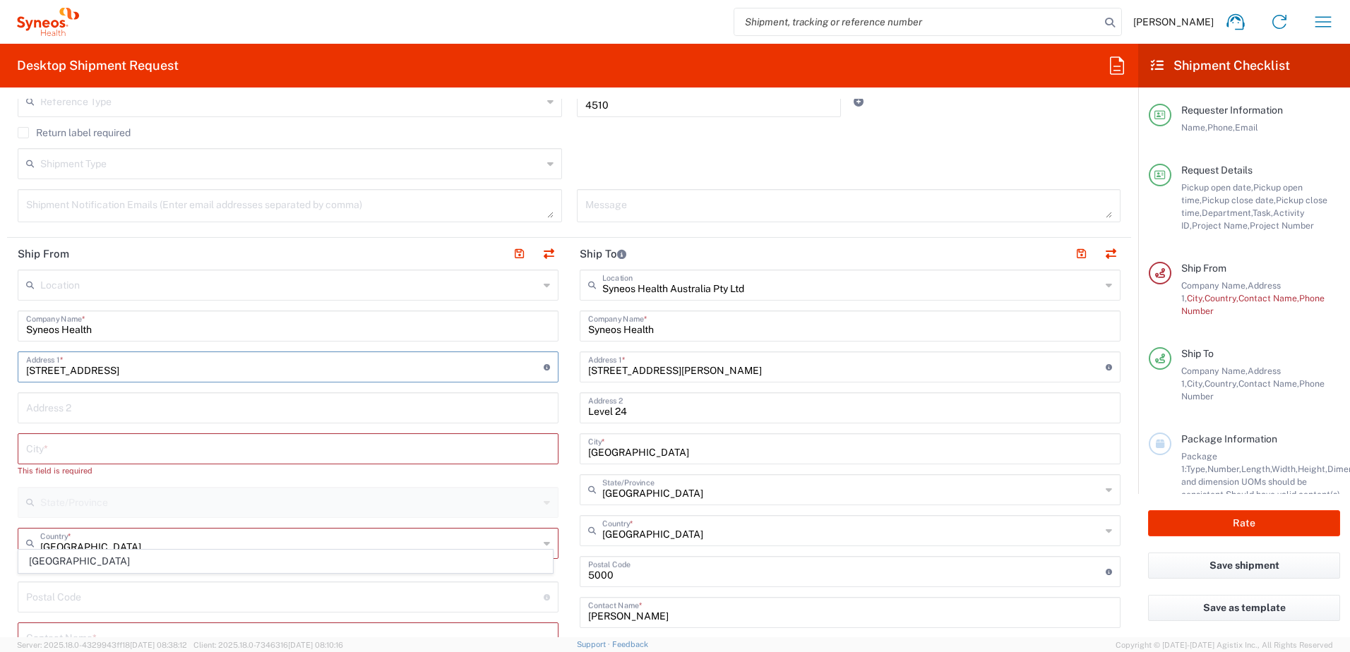
scroll to position [565, 0]
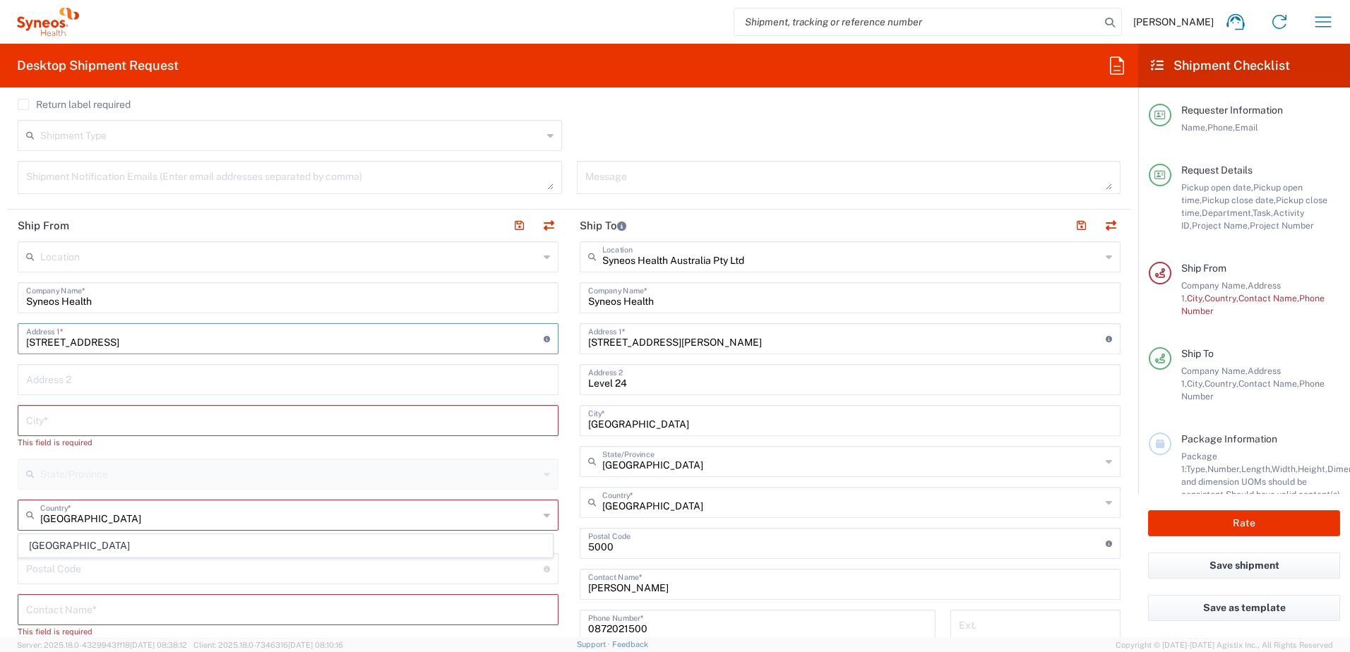
click at [100, 414] on input "text" at bounding box center [288, 419] width 524 height 25
click at [104, 510] on input "text" at bounding box center [289, 514] width 498 height 25
type input "[GEOGRAPHIC_DATA]"
click at [41, 489] on span "[GEOGRAPHIC_DATA]" at bounding box center [285, 488] width 533 height 22
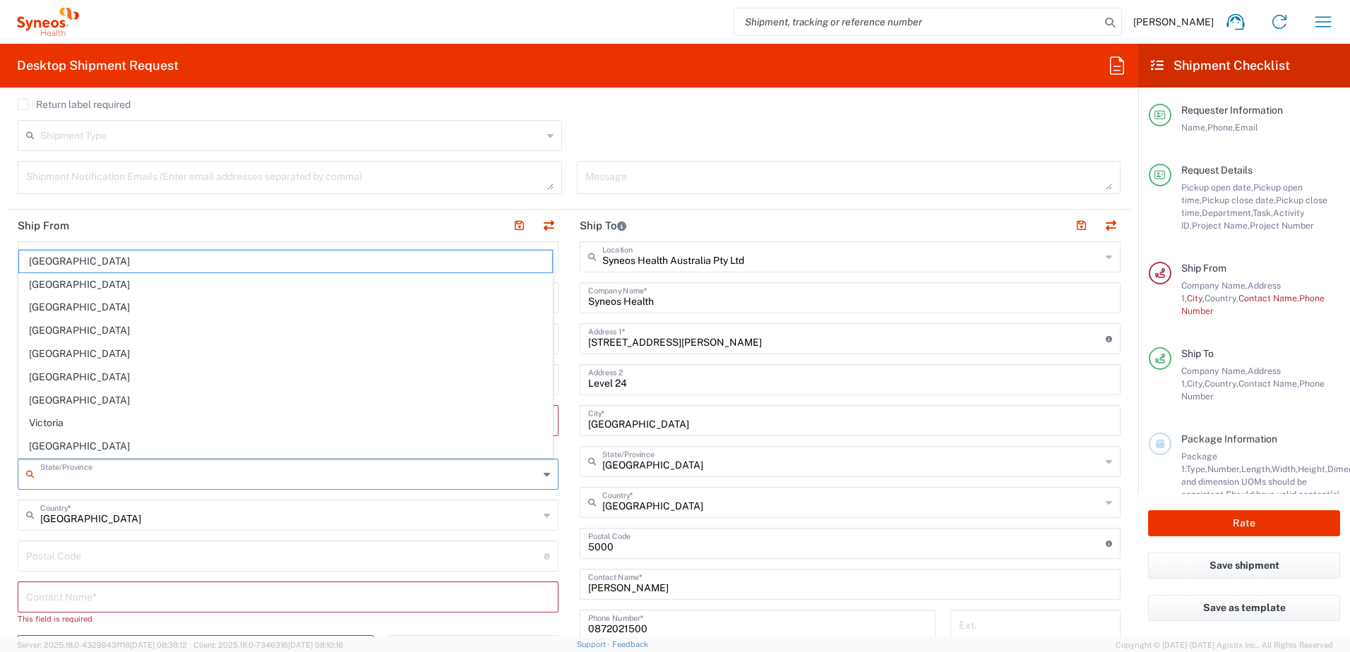
click at [88, 467] on input "text" at bounding box center [289, 473] width 498 height 25
click at [40, 415] on span "Victoria" at bounding box center [285, 423] width 533 height 22
type input "Victoria"
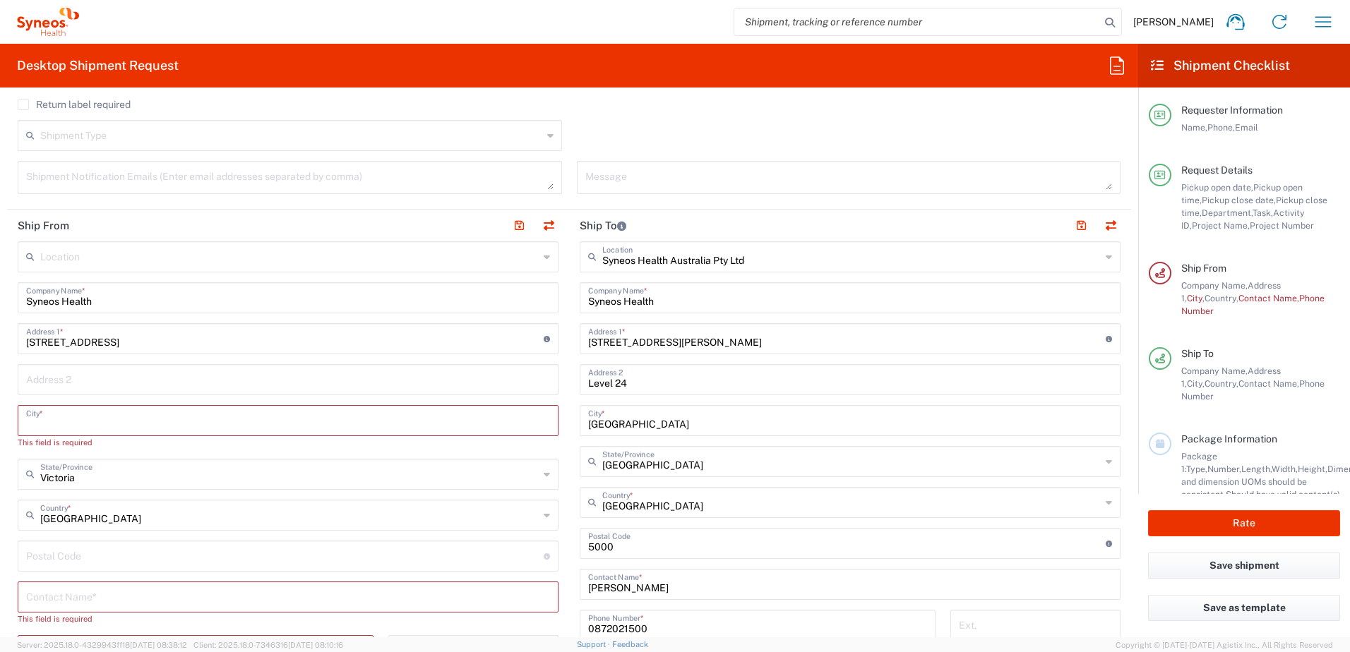
click at [66, 426] on input "text" at bounding box center [288, 419] width 524 height 25
type input "Aintree"
drag, startPoint x: 138, startPoint y: 339, endPoint x: 0, endPoint y: 348, distance: 138.7
click at [0, 348] on html "[PERSON_NAME] Home Shipment estimator Shipment tracking Desktop shipment reques…" at bounding box center [675, 326] width 1350 height 652
click at [269, 336] on input "text" at bounding box center [284, 337] width 517 height 25
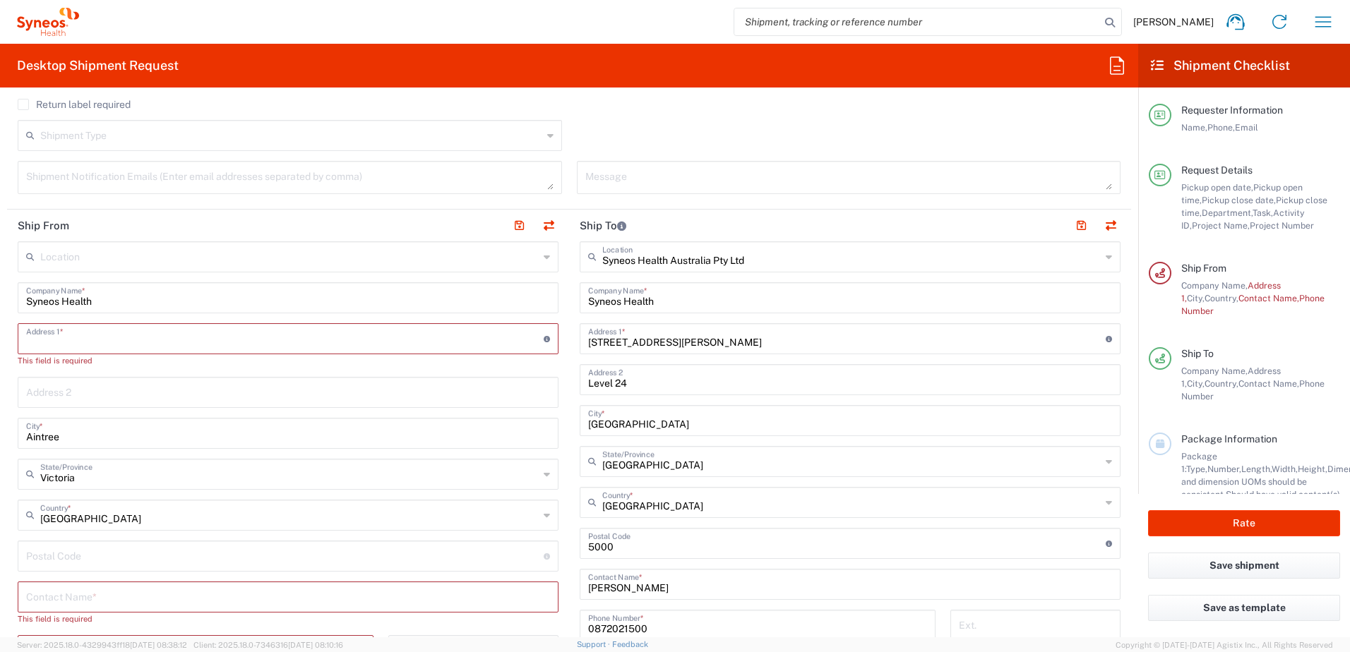
paste input "50 Riders Circuit"
type input "50 Riders Circuit"
click at [827, 108] on agx-checkbox-control "Return label required" at bounding box center [569, 104] width 1103 height 11
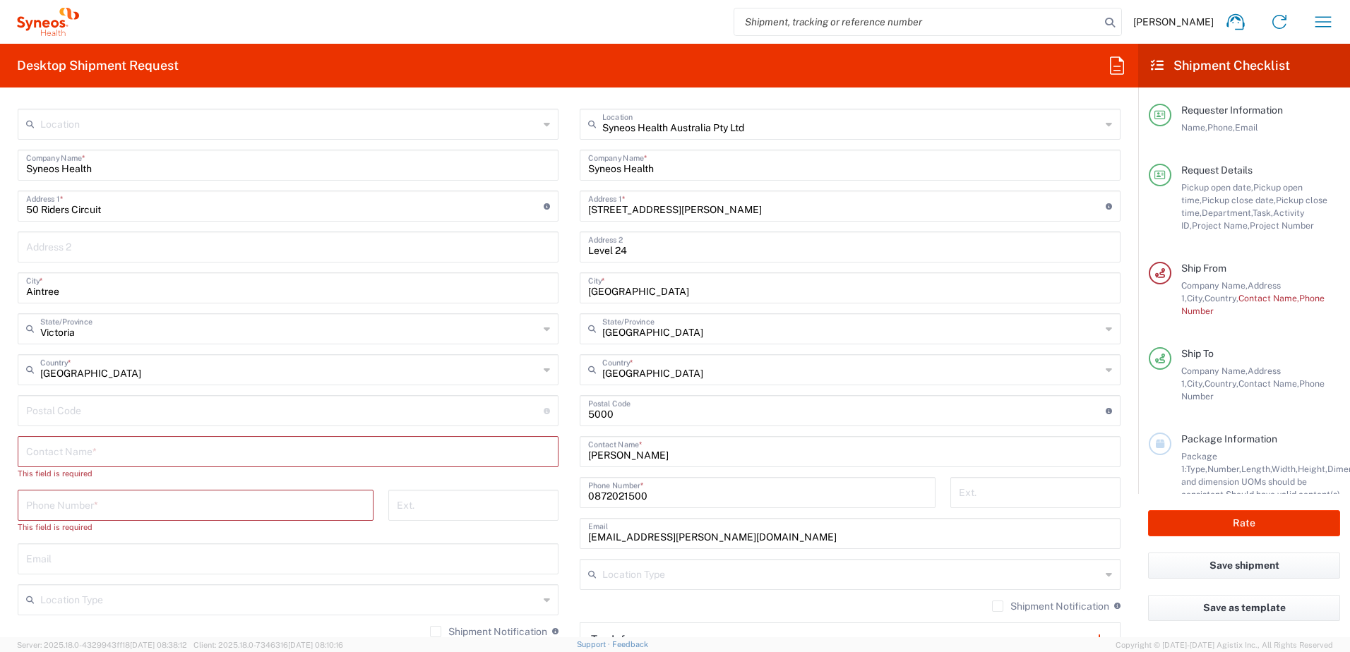
scroll to position [706, 0]
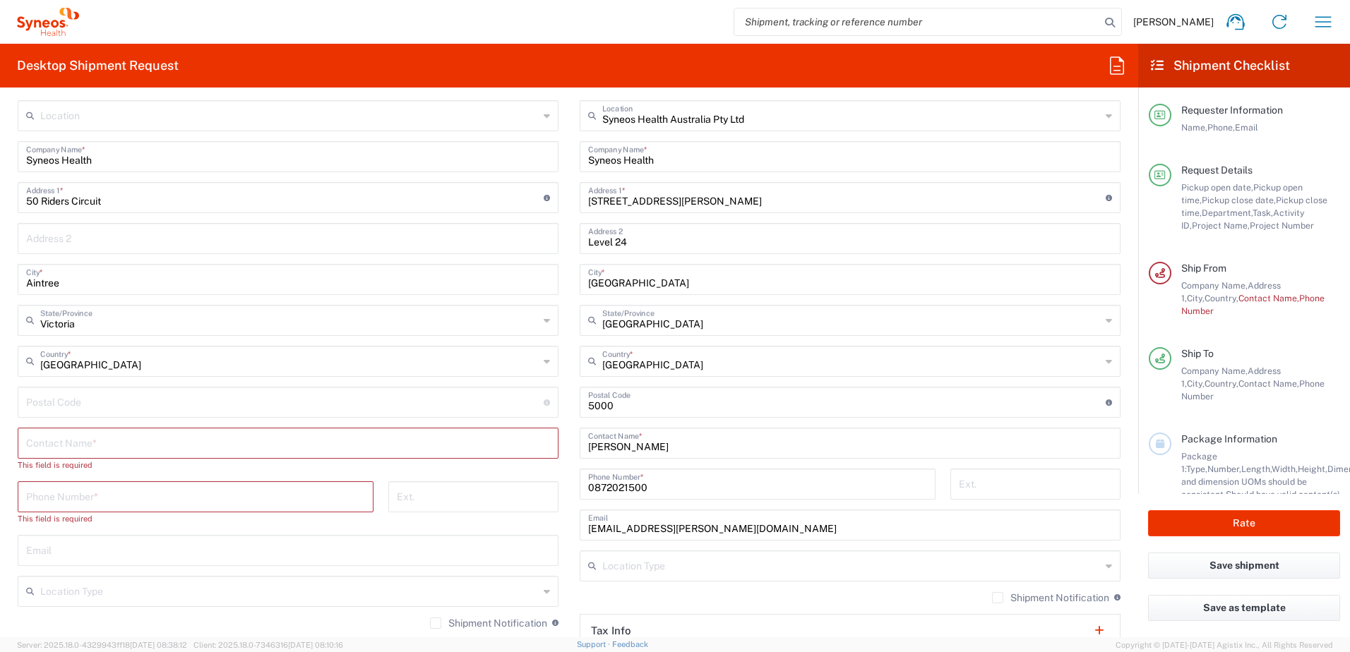
click at [122, 401] on input "undefined" at bounding box center [284, 401] width 517 height 25
type input "3336"
click at [35, 441] on input "text" at bounding box center [288, 442] width 524 height 25
click at [168, 441] on input "text" at bounding box center [288, 442] width 524 height 25
paste input "[PERSON_NAME]"
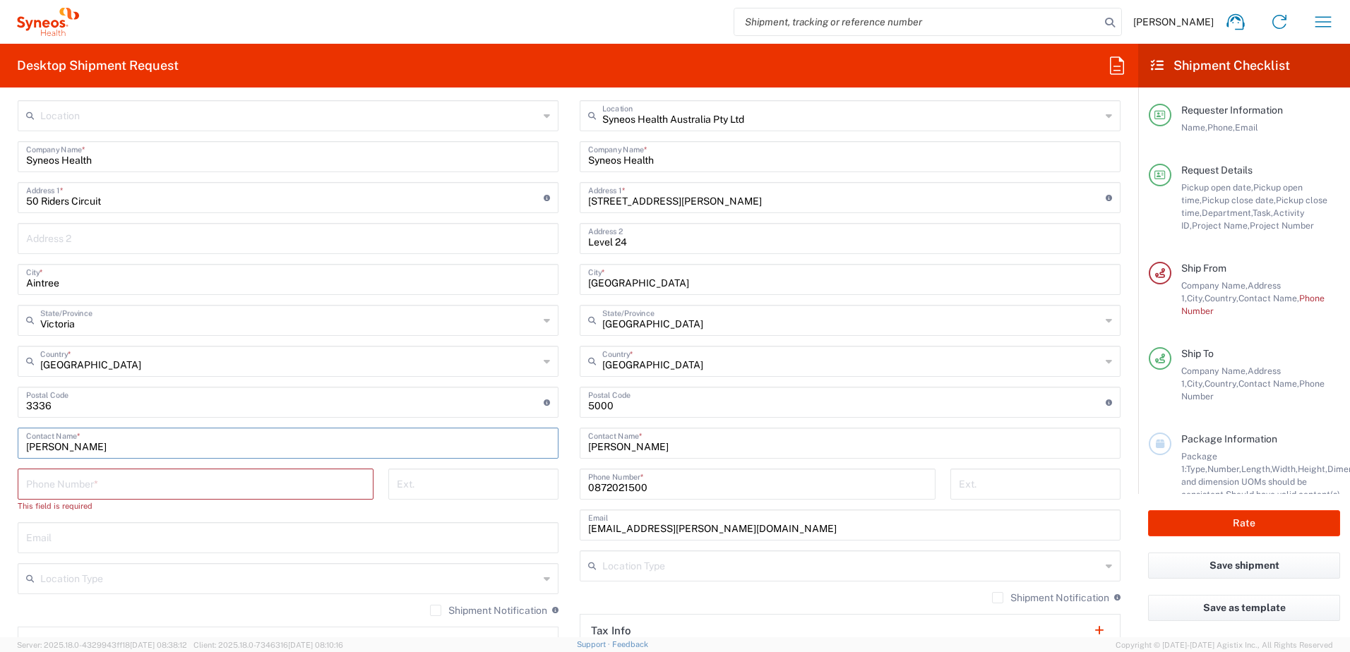
type input "[PERSON_NAME]"
click at [196, 480] on input "tel" at bounding box center [195, 483] width 339 height 25
paste input "[PHONE_NUMBER]"
type input "[PHONE_NUMBER]"
click at [92, 524] on input "text" at bounding box center [288, 524] width 524 height 25
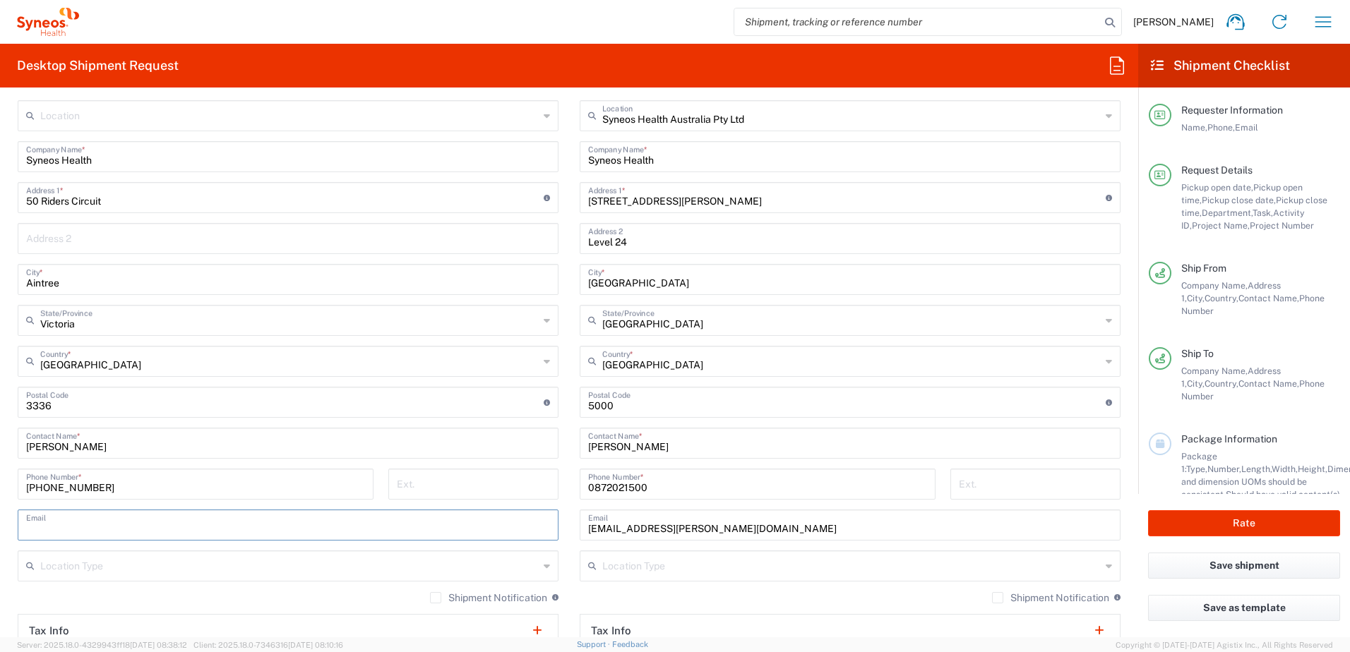
paste input "[PERSON_NAME][EMAIL_ADDRESS][PERSON_NAME][DOMAIN_NAME]"
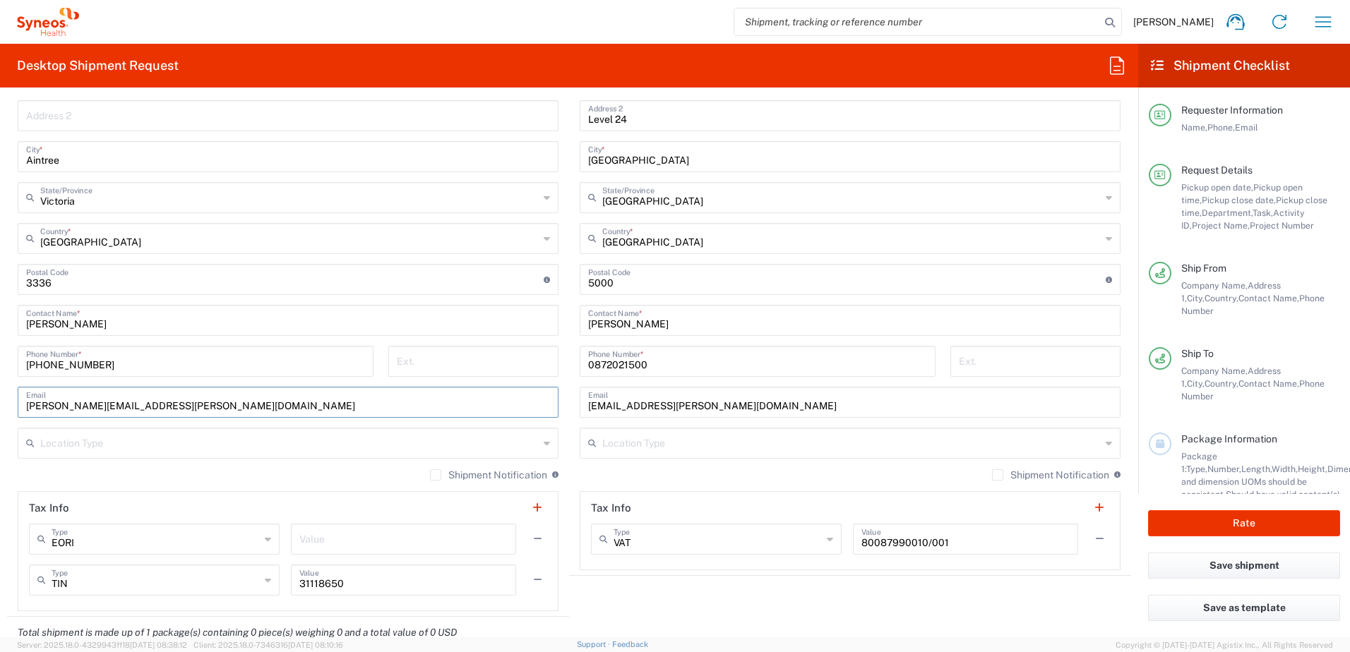
scroll to position [847, 0]
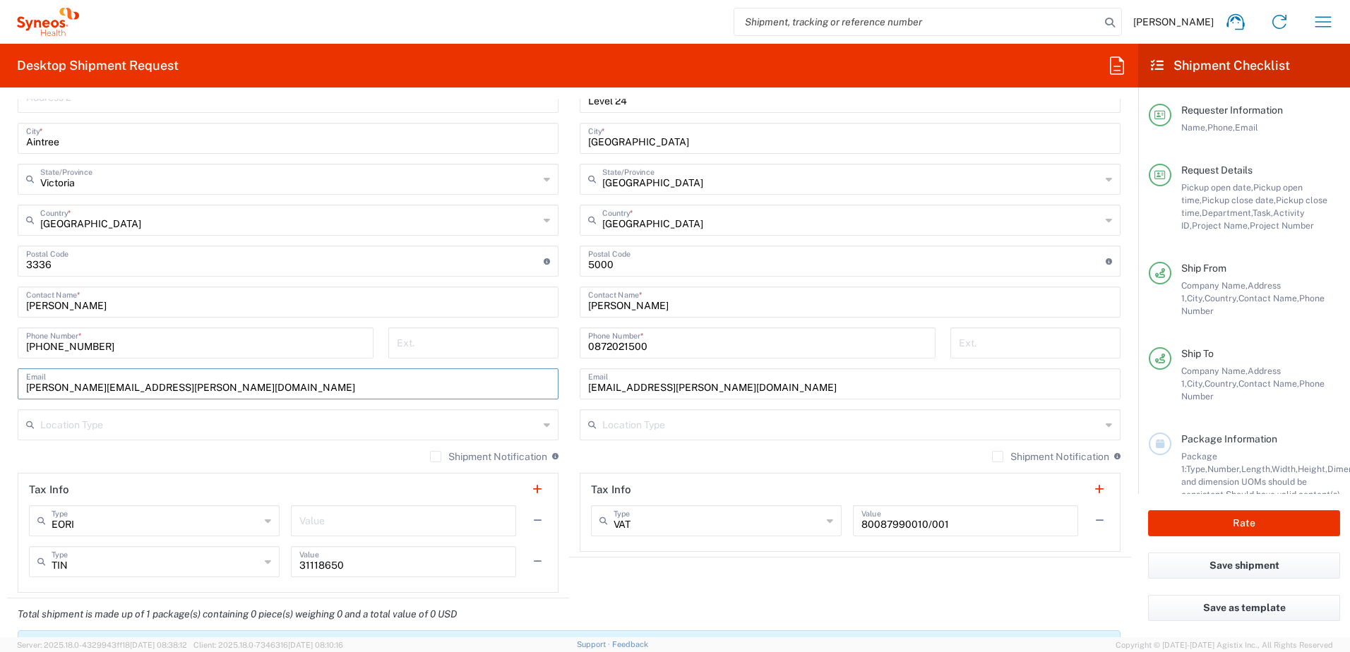
type input "[PERSON_NAME][EMAIL_ADDRESS][PERSON_NAME][DOMAIN_NAME]"
click at [133, 419] on input "text" at bounding box center [289, 424] width 498 height 25
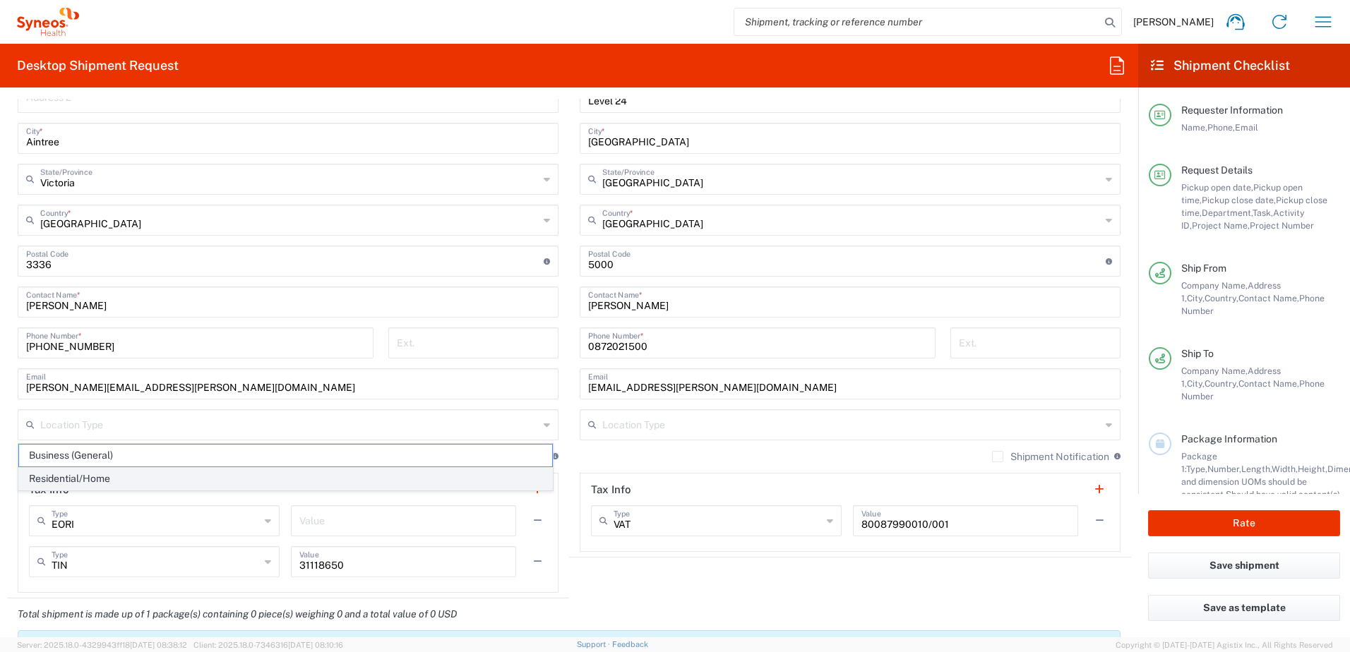
click at [133, 469] on span "Residential/Home" at bounding box center [285, 479] width 533 height 22
type input "Residential/Home"
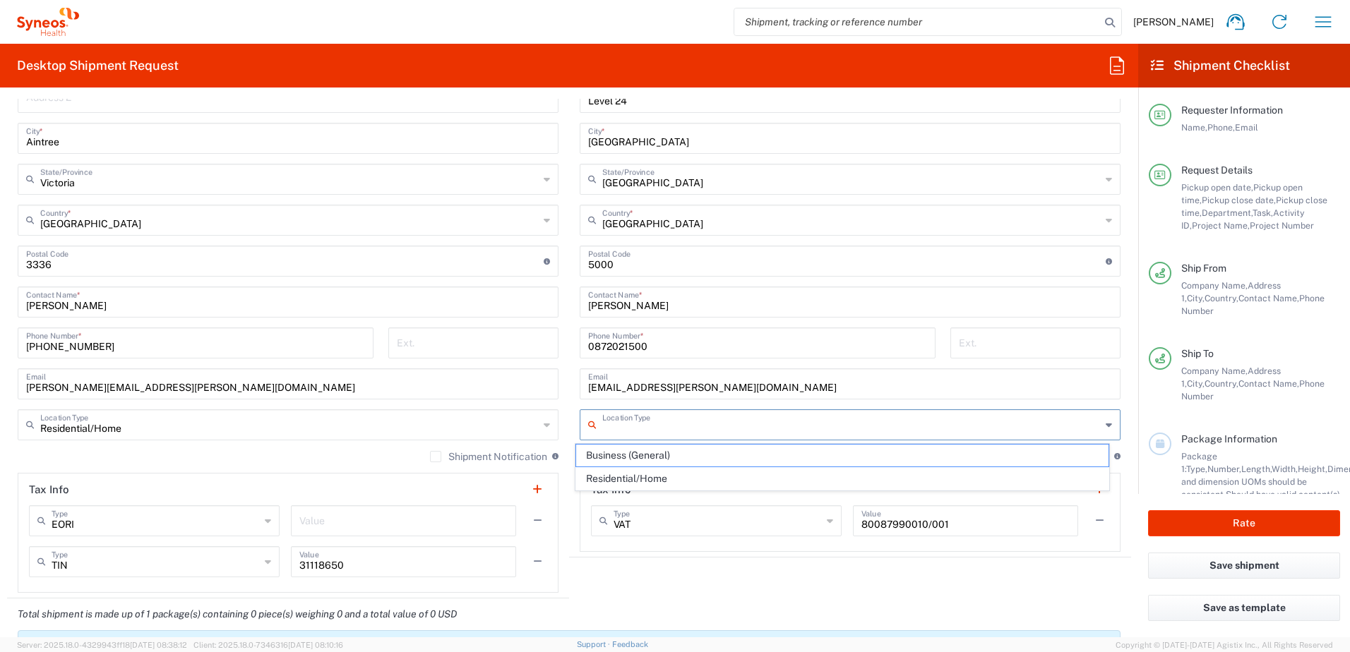
click at [629, 422] on input "text" at bounding box center [851, 424] width 498 height 25
click at [642, 457] on span "Business (General)" at bounding box center [842, 456] width 533 height 22
type input "Business (General)"
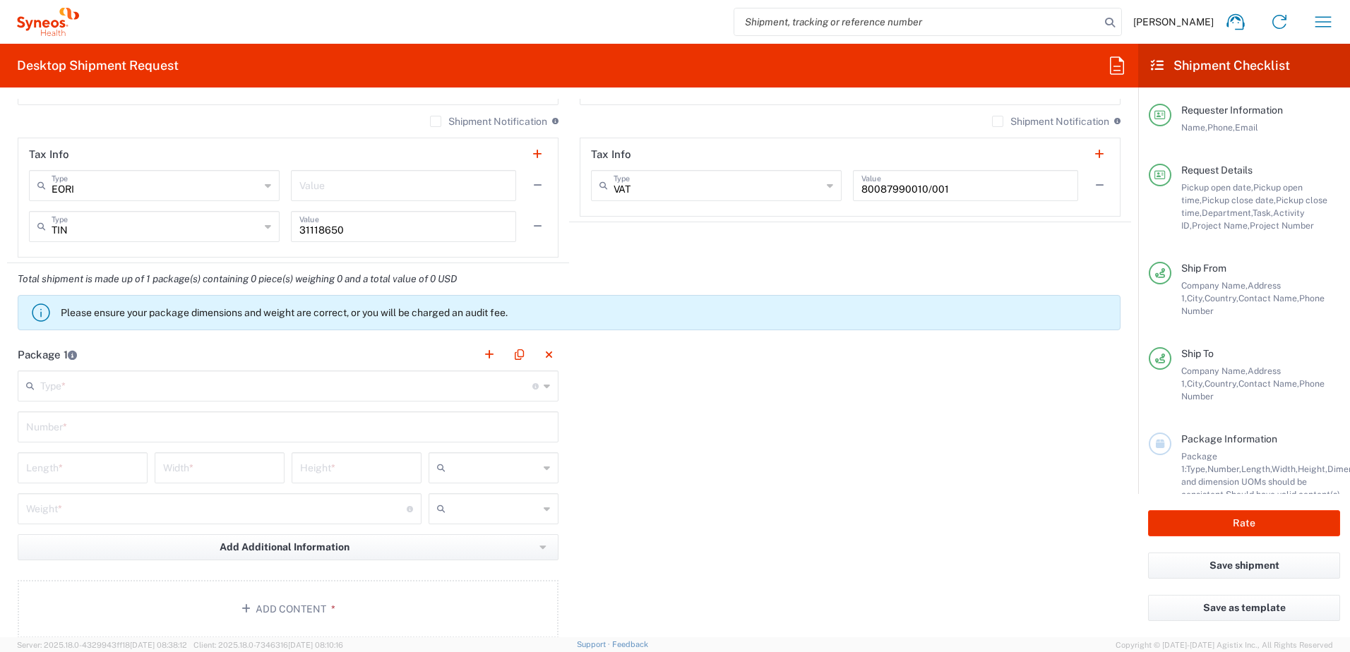
scroll to position [1200, 0]
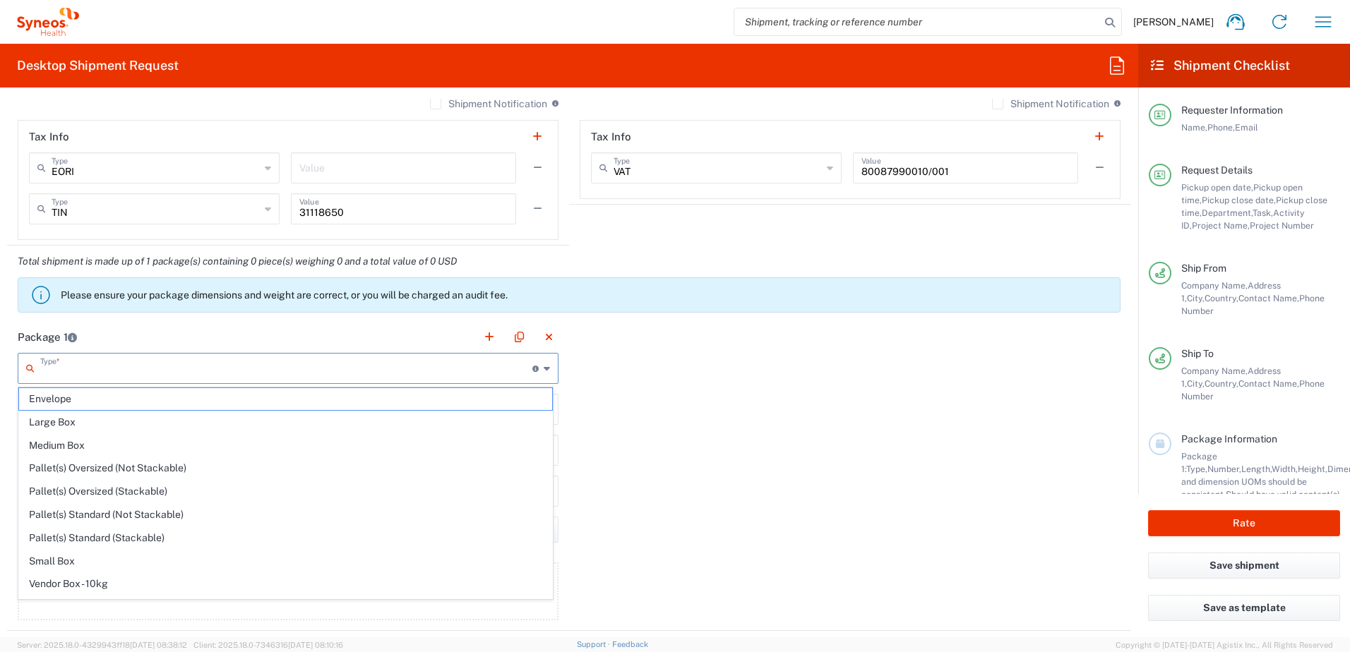
click at [433, 366] on input "text" at bounding box center [286, 367] width 492 height 25
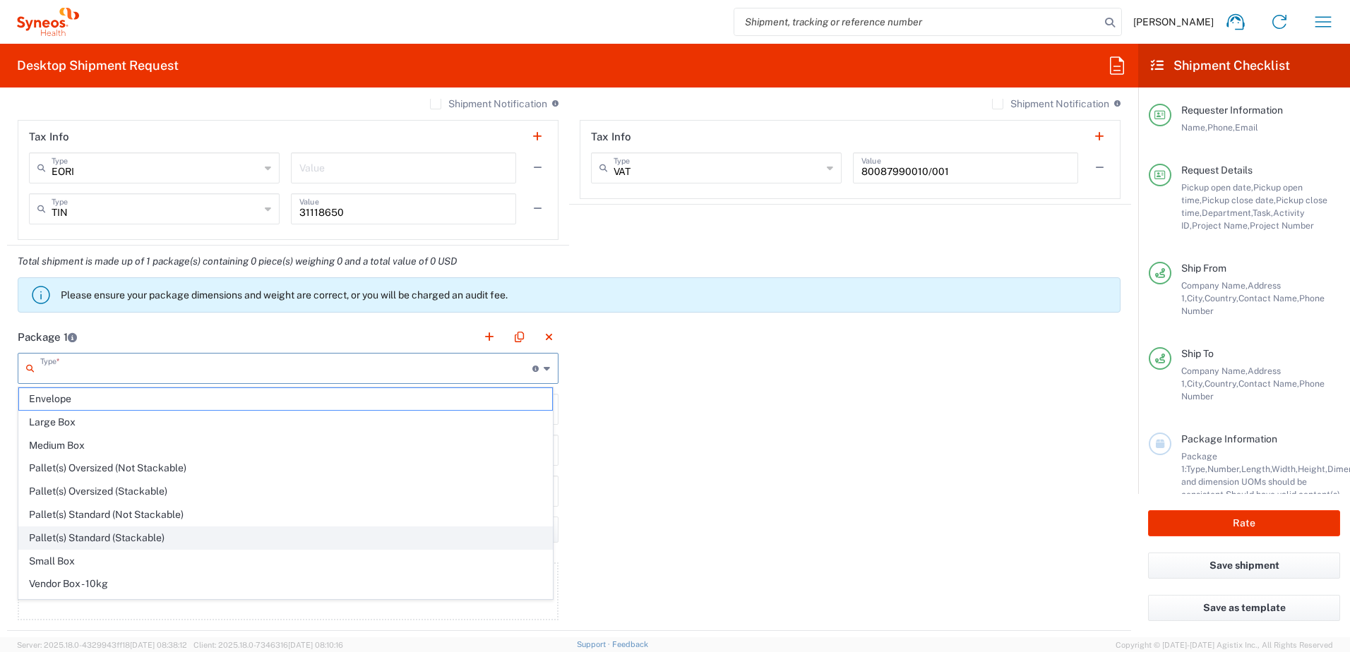
scroll to position [43, 0]
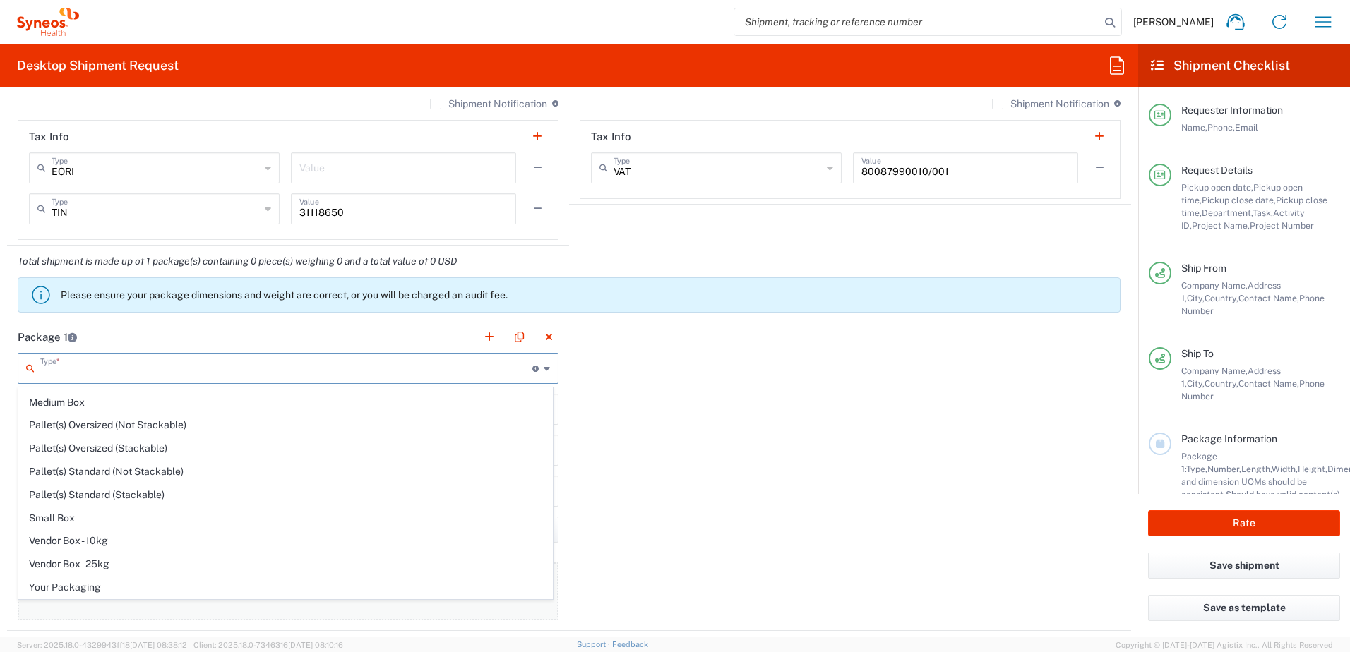
click at [179, 579] on span "Your Packaging" at bounding box center [285, 588] width 533 height 22
type input "Your Packaging"
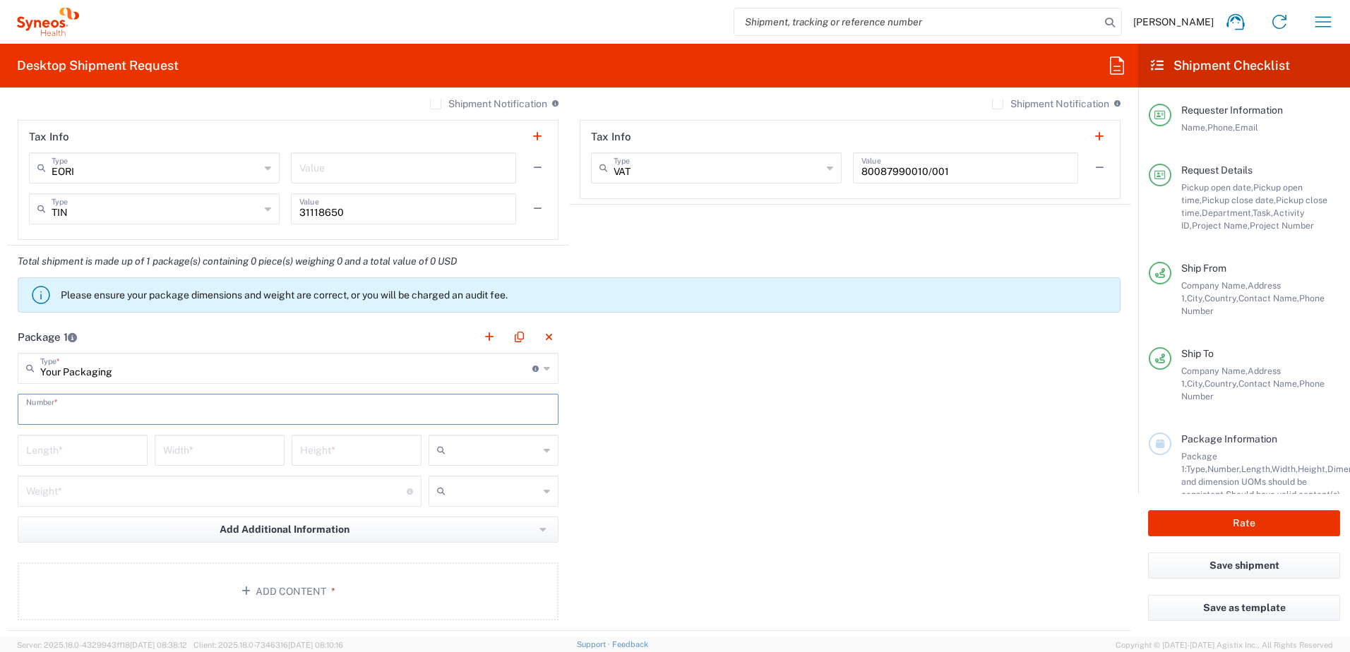
click at [146, 405] on input "text" at bounding box center [288, 408] width 524 height 25
type input "1"
drag, startPoint x: 836, startPoint y: 494, endPoint x: 794, endPoint y: 486, distance: 42.5
click at [836, 493] on div "Package 1 Your Packaging Type * Material used to package goods Envelope Large B…" at bounding box center [569, 476] width 1124 height 310
click at [546, 456] on div at bounding box center [494, 450] width 130 height 31
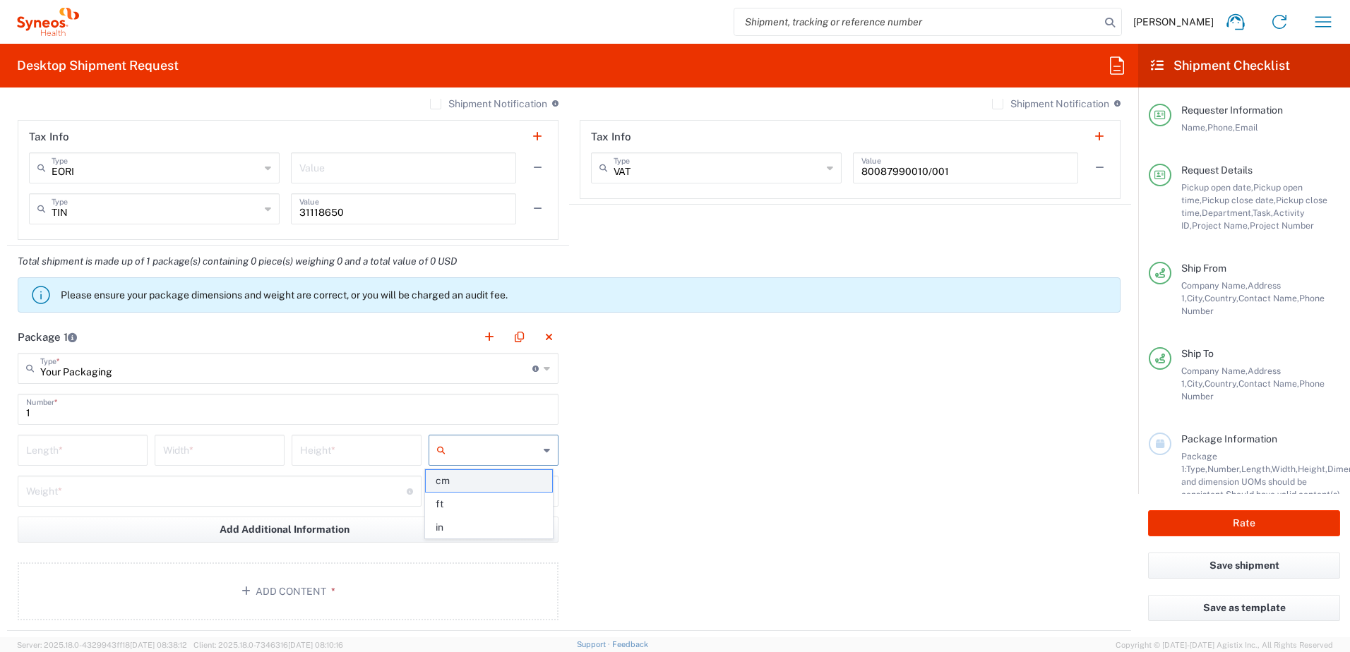
click at [502, 485] on span "cm" at bounding box center [489, 481] width 126 height 22
type input "cm"
click at [446, 489] on icon at bounding box center [444, 491] width 14 height 23
click at [465, 524] on span "kgs" at bounding box center [489, 522] width 126 height 22
type input "kgs"
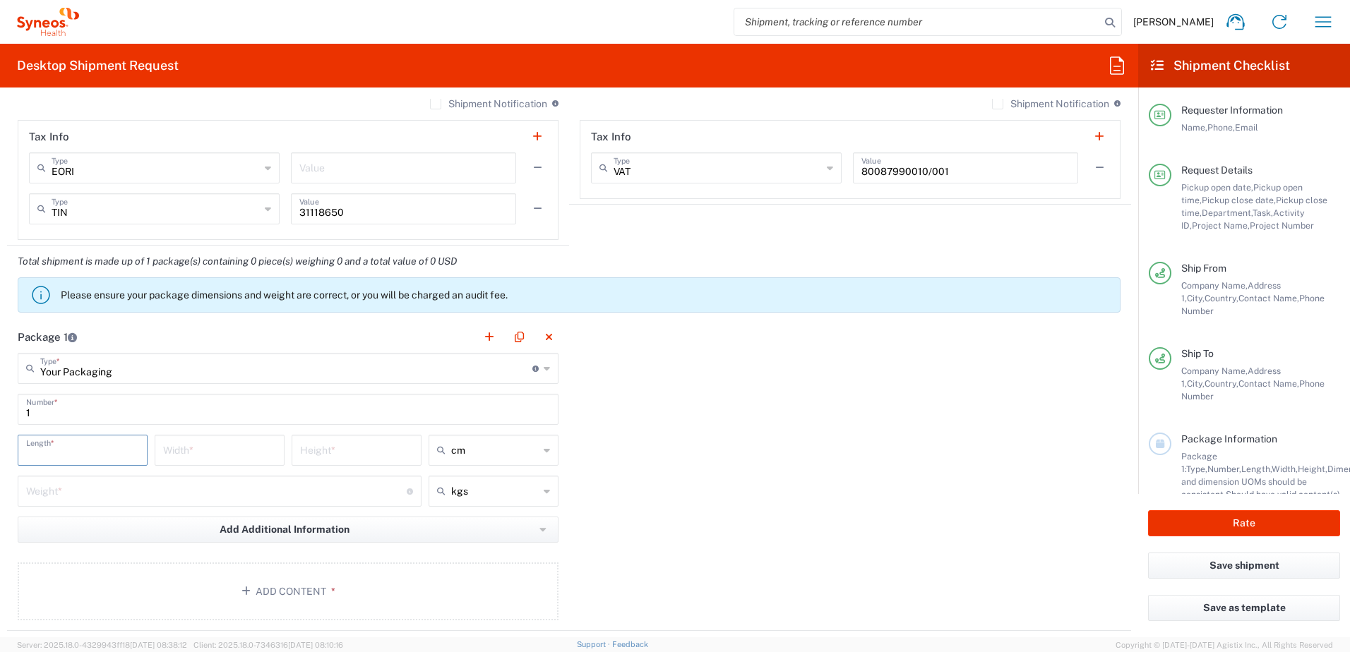
click at [79, 446] on input "number" at bounding box center [82, 449] width 113 height 25
type input "45"
type input "30"
click at [314, 447] on input "number" at bounding box center [356, 449] width 113 height 25
type input "10"
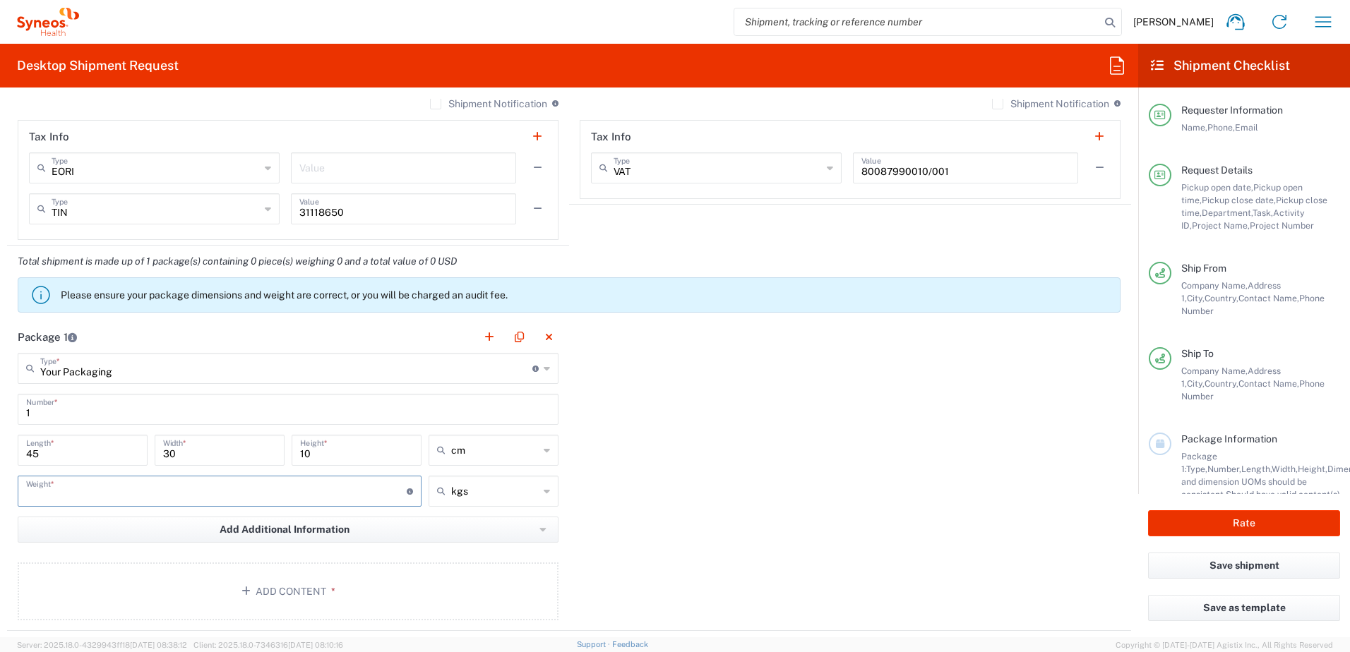
click at [229, 489] on input "number" at bounding box center [216, 490] width 380 height 25
type input "2"
click at [876, 530] on div "Package 1 Your Packaging Type * Material used to package goods Envelope Large B…" at bounding box center [569, 476] width 1124 height 310
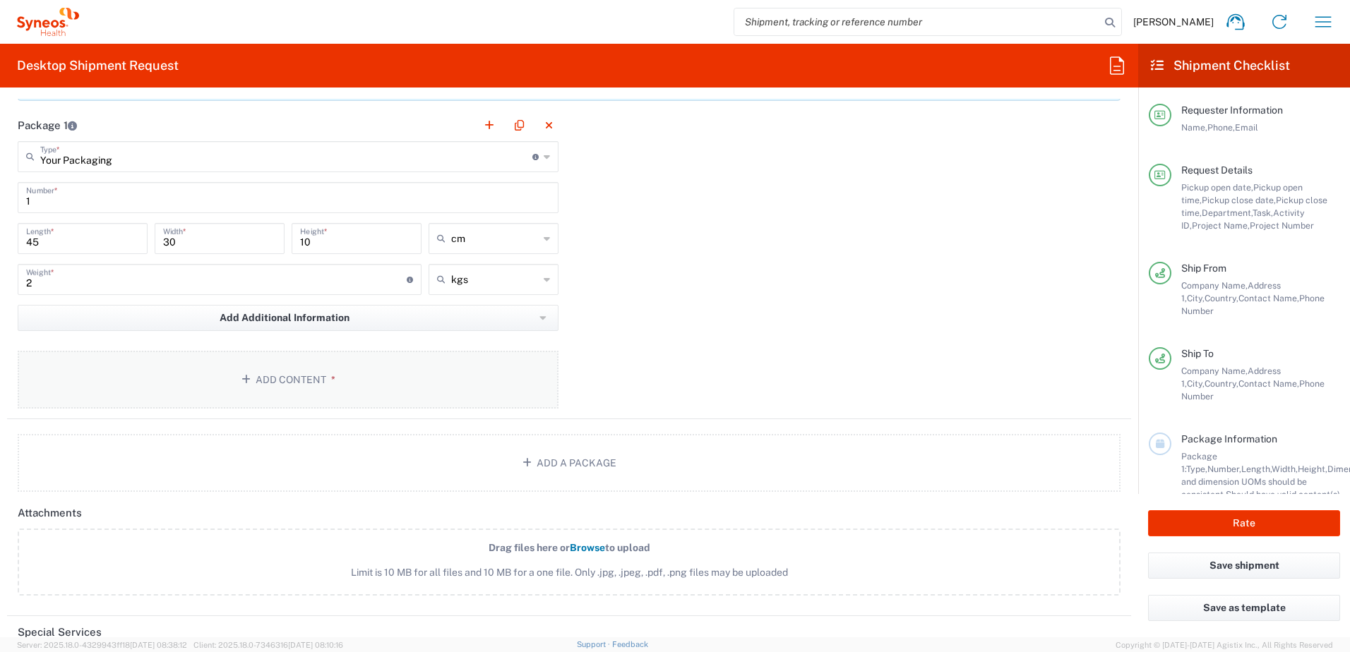
click at [381, 389] on button "Add Content *" at bounding box center [288, 380] width 541 height 58
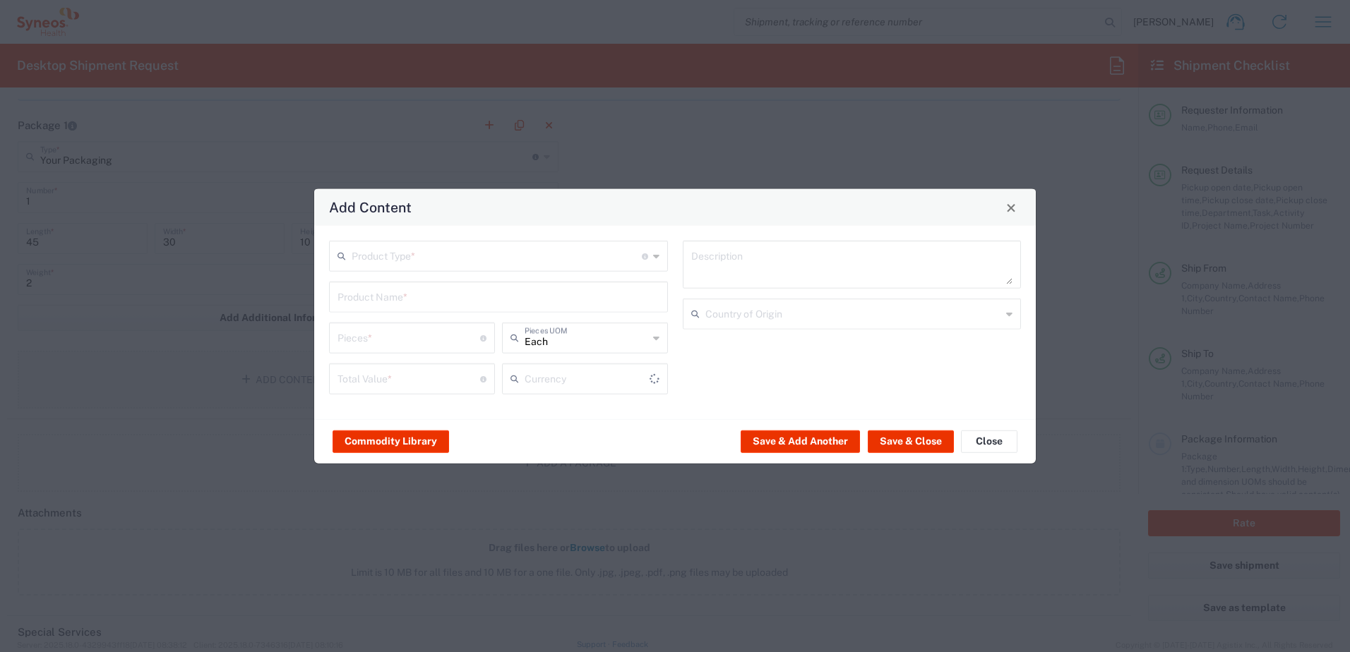
type input "US Dollar"
click at [371, 247] on input "text" at bounding box center [497, 255] width 290 height 25
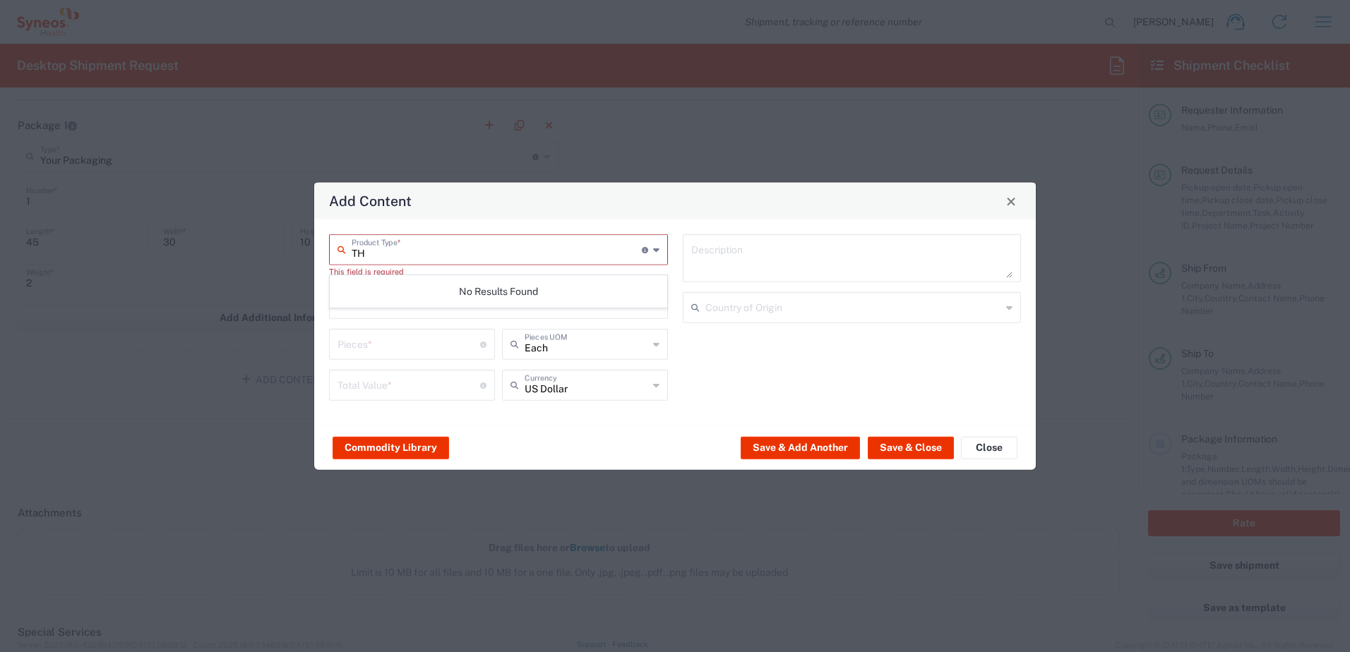
type input "T"
click at [366, 305] on span "General Commodity" at bounding box center [498, 310] width 336 height 22
type input "General Commodity"
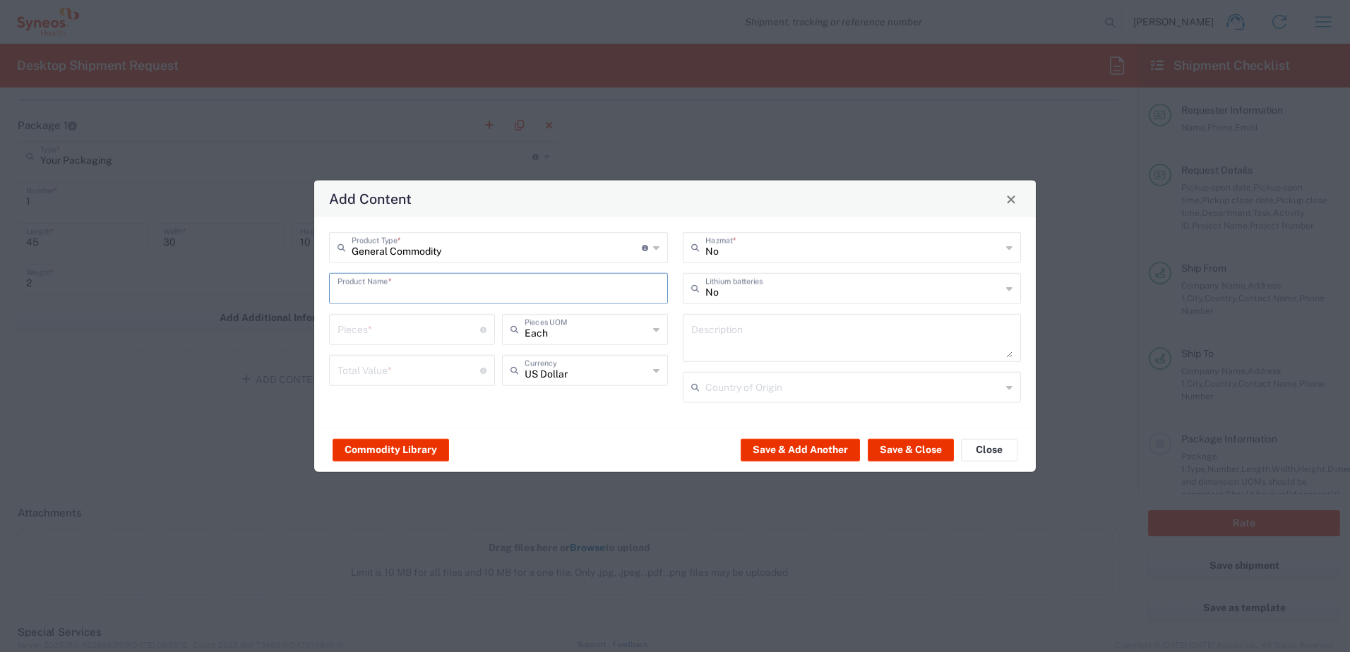
click at [373, 294] on input "text" at bounding box center [498, 287] width 322 height 25
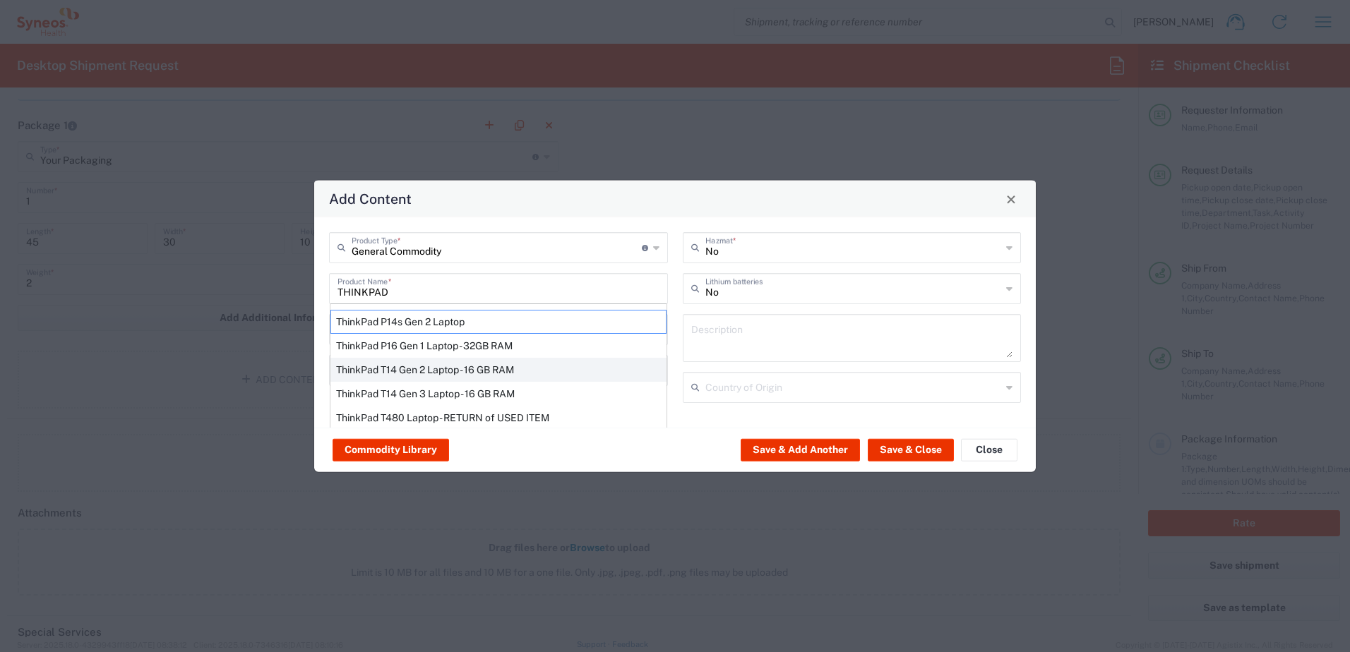
click at [408, 373] on div "ThinkPad T14 Gen 2 Laptop - 16 GB RAM" at bounding box center [498, 370] width 336 height 24
type input "ThinkPad T14 Gen 2 Laptop - 16 GB RAM"
type input "1"
type textarea "Intel Core i7-1156G7 vProÂ® Processor - 14"- 16 GB RAM - 512 GB SSD"
type input "[GEOGRAPHIC_DATA]"
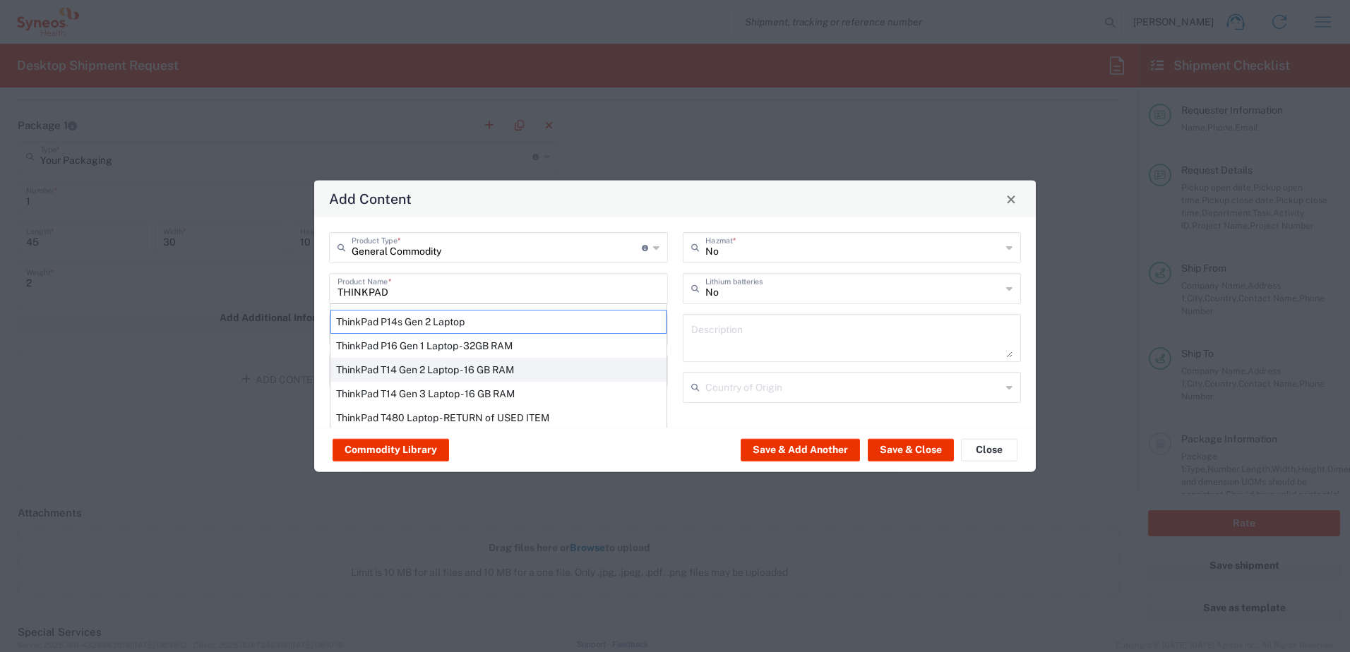
type input "Yes"
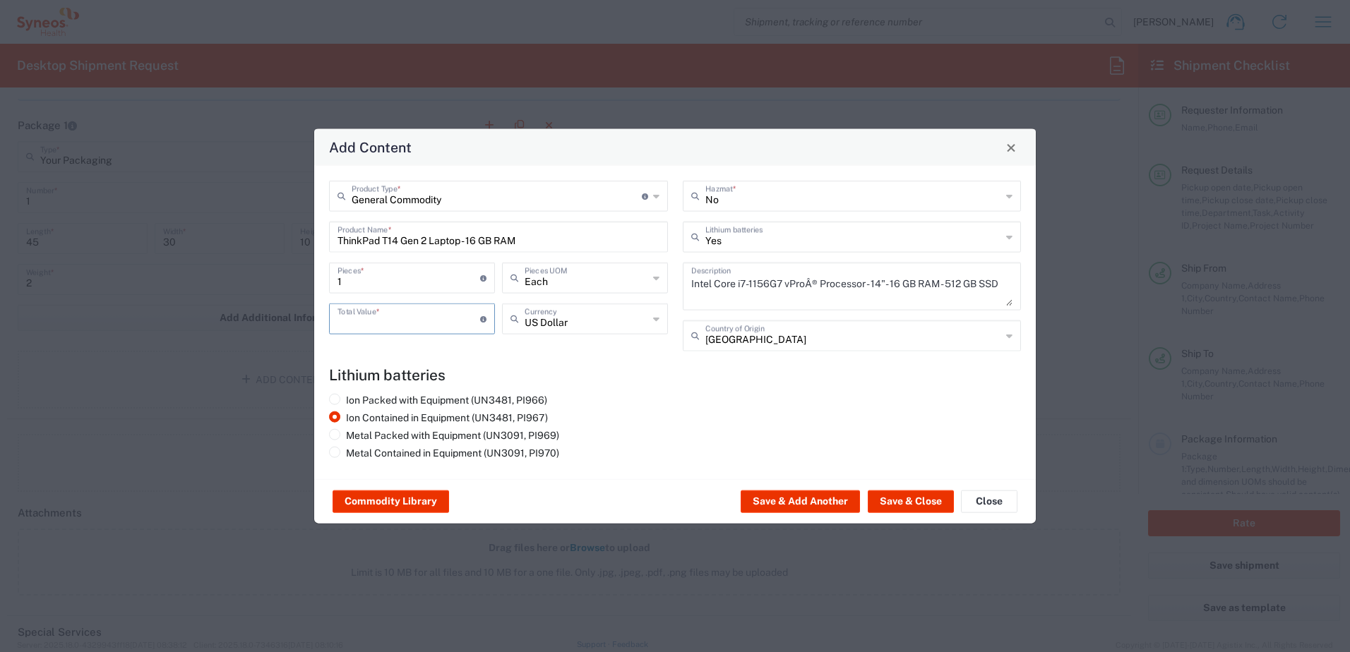
click at [378, 313] on input "number" at bounding box center [408, 318] width 143 height 25
type input "100"
click at [905, 493] on button "Save & Close" at bounding box center [911, 502] width 86 height 23
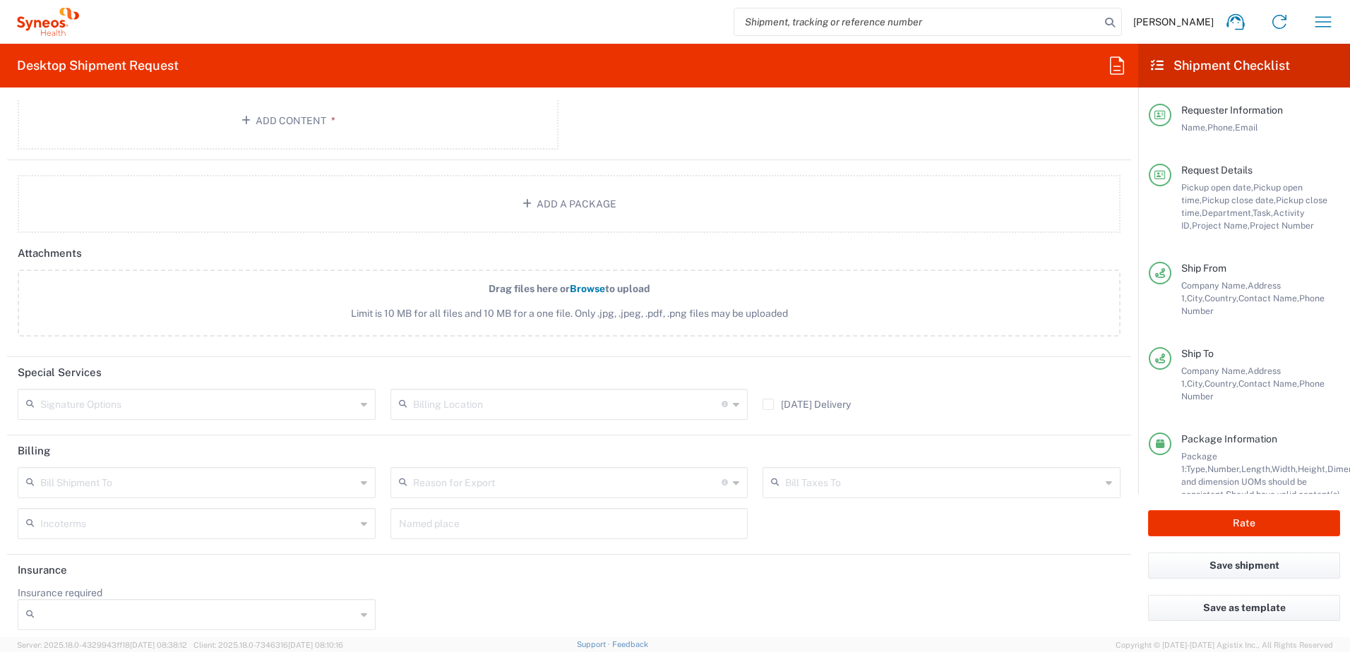
scroll to position [1763, 0]
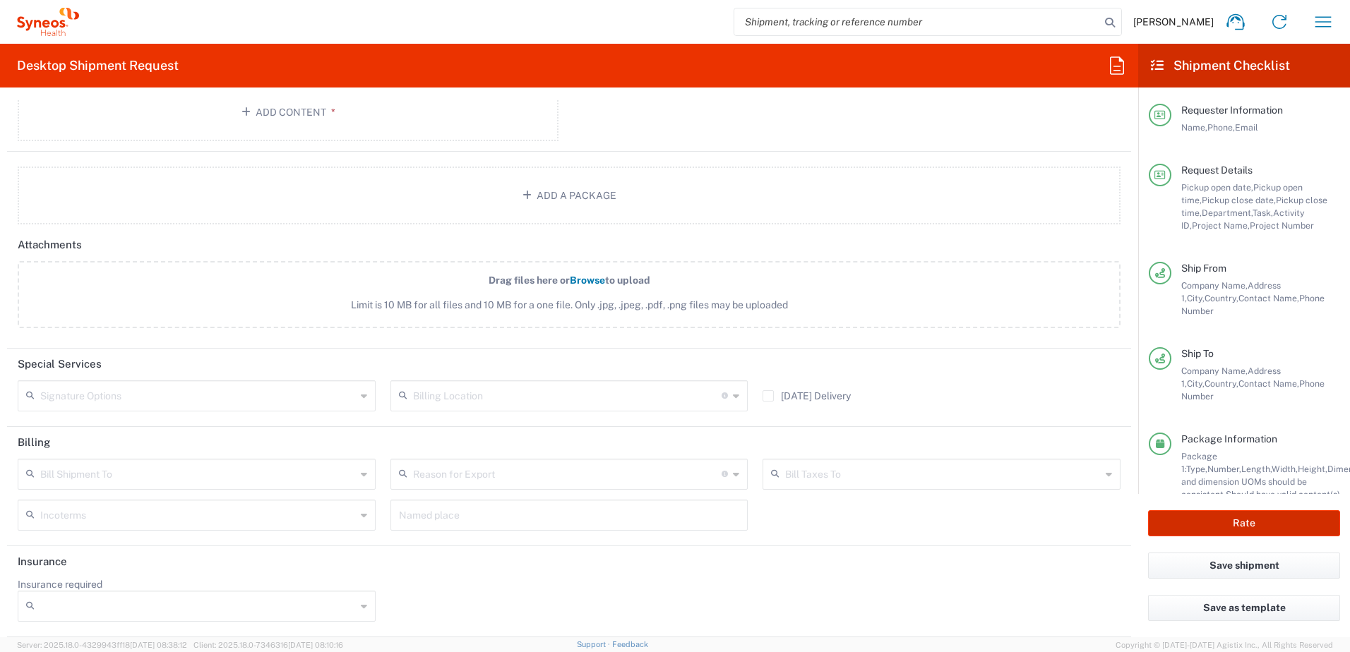
click at [1223, 522] on button "Rate" at bounding box center [1244, 523] width 192 height 26
type input "4510 DEPARTMENTAL EXPENSE"
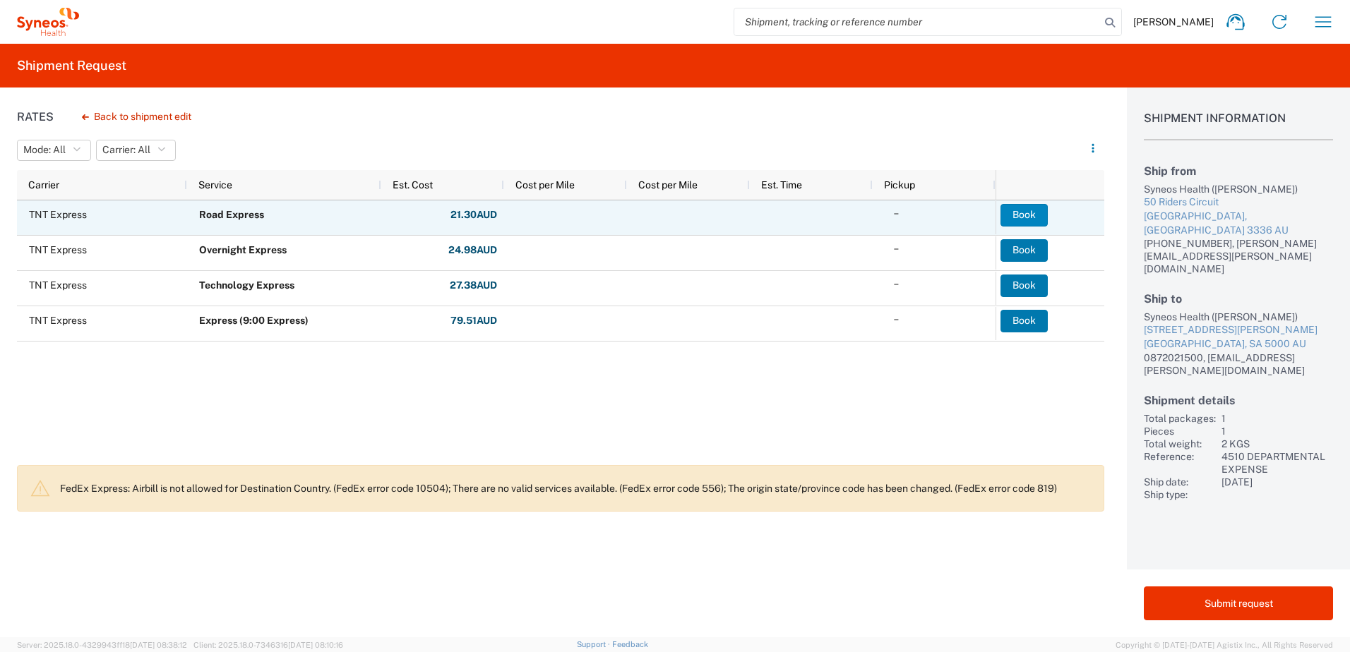
click at [1019, 215] on button "Book" at bounding box center [1023, 215] width 47 height 23
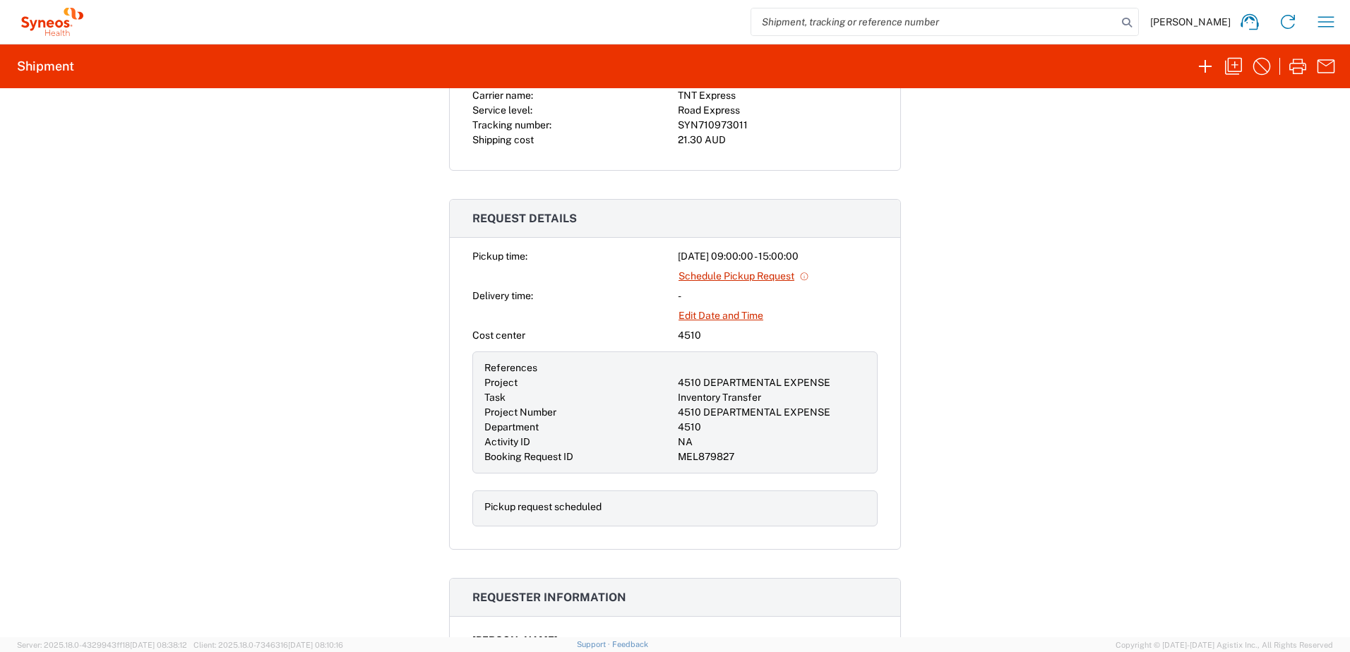
scroll to position [359, 0]
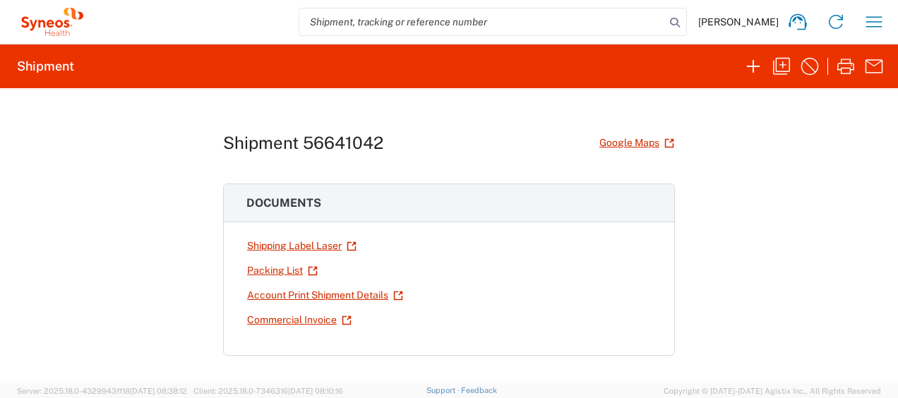
scroll to position [892, 0]
